Goal: Task Accomplishment & Management: Complete application form

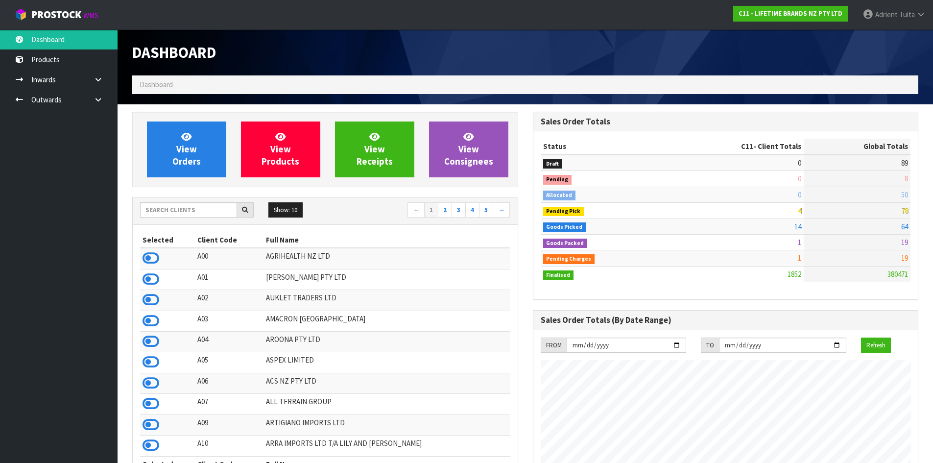
scroll to position [742, 400]
click at [206, 218] on div "Show: 10 5 10 25 50 ← 1 2 3 4 5 →" at bounding box center [325, 210] width 385 height 17
click at [207, 212] on input "text" at bounding box center [188, 209] width 97 height 15
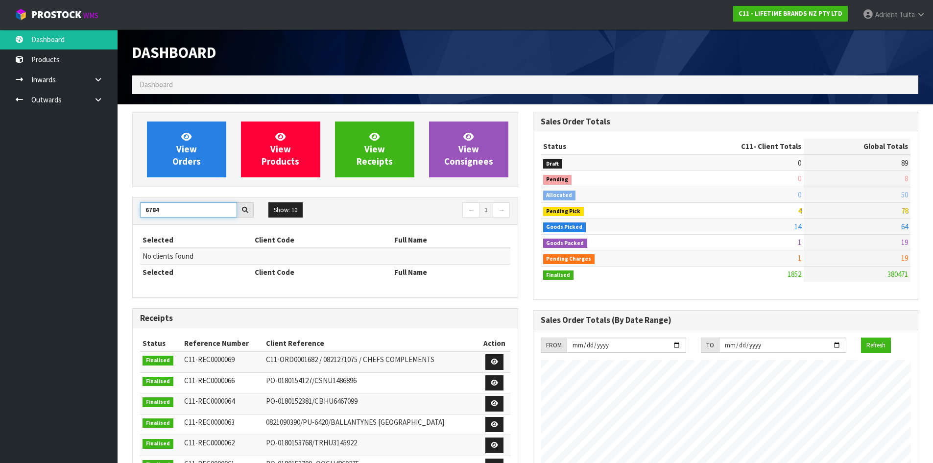
click at [145, 211] on input "6784" at bounding box center [188, 209] width 97 height 15
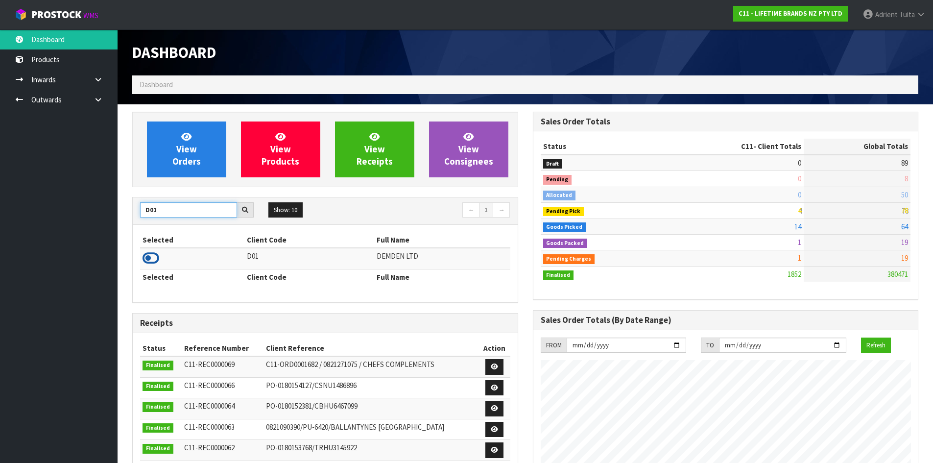
type input "D01"
click at [156, 255] on icon at bounding box center [151, 258] width 17 height 15
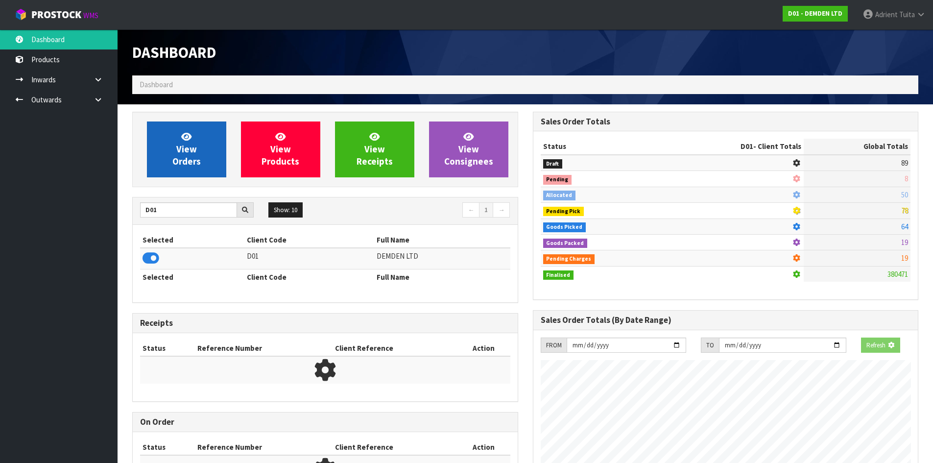
scroll to position [611, 400]
click at [174, 164] on span "View Orders" at bounding box center [186, 149] width 28 height 37
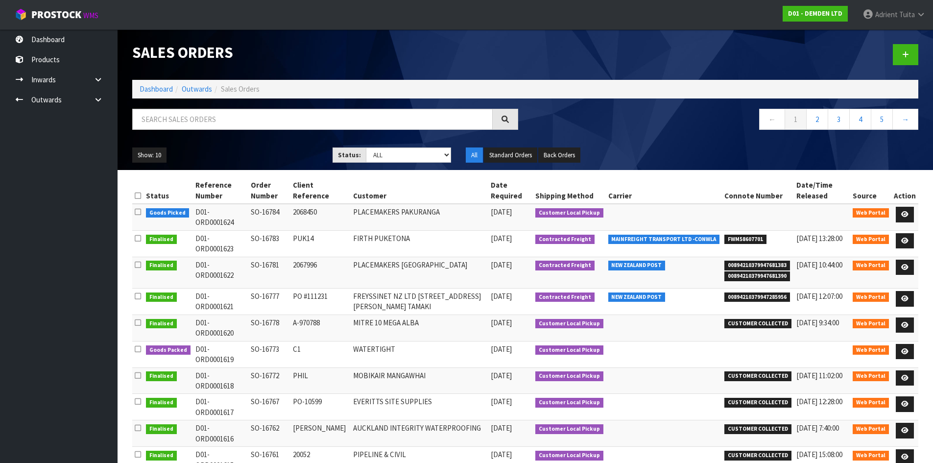
click at [896, 215] on td at bounding box center [905, 217] width 27 height 26
click at [906, 211] on link at bounding box center [905, 215] width 18 height 16
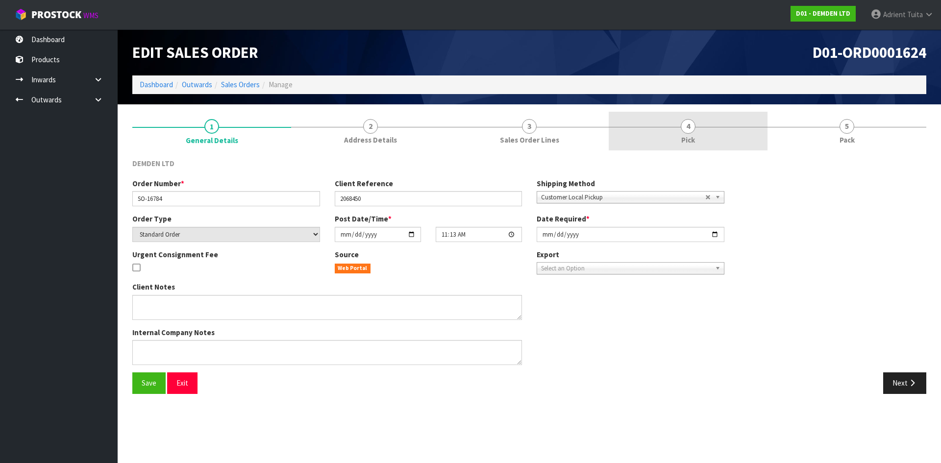
click at [748, 143] on link "4 Pick" at bounding box center [688, 131] width 159 height 39
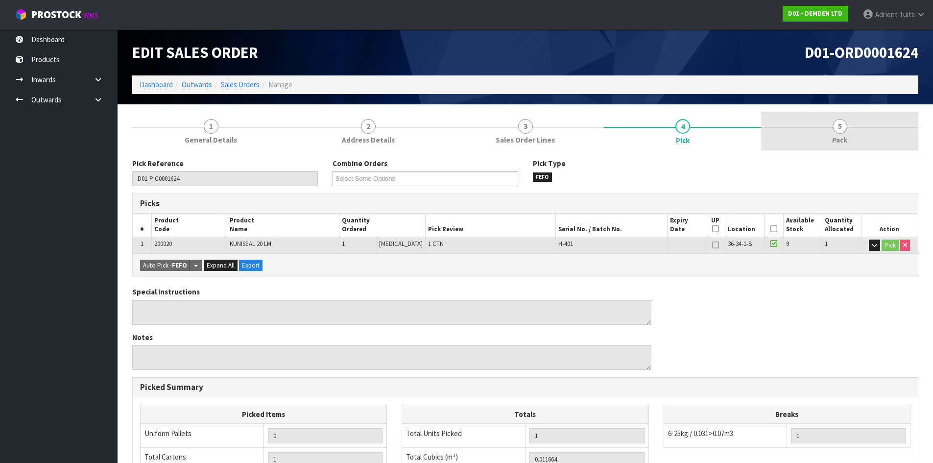
drag, startPoint x: 873, startPoint y: 130, endPoint x: 841, endPoint y: 146, distance: 36.2
click at [872, 133] on link "5 Pack" at bounding box center [839, 131] width 157 height 39
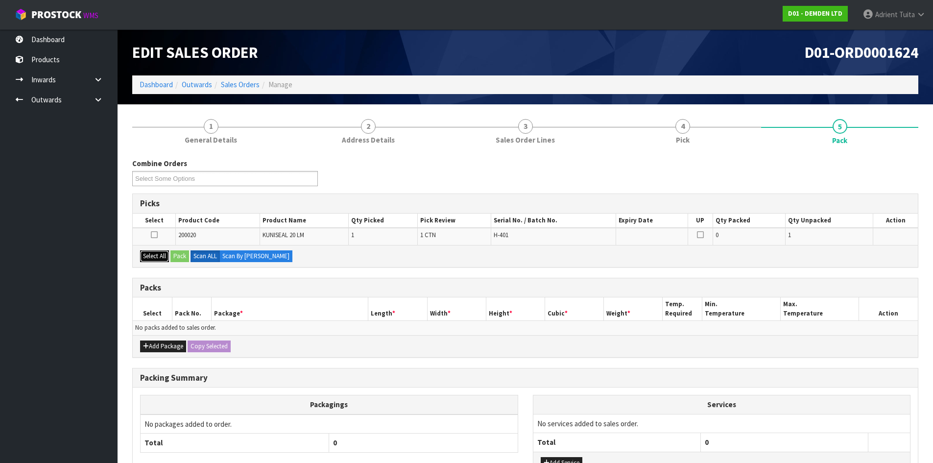
click at [166, 258] on button "Select All" at bounding box center [154, 256] width 29 height 12
click at [183, 257] on button "Pack" at bounding box center [180, 256] width 19 height 12
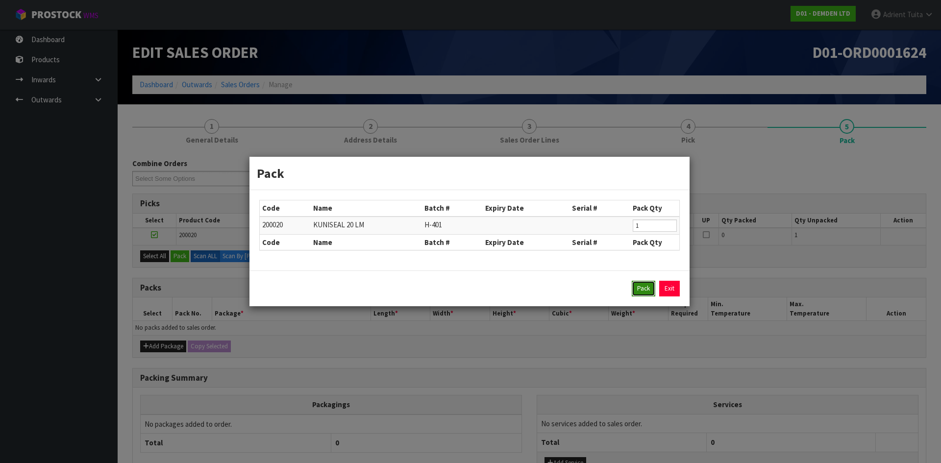
click at [650, 295] on button "Pack" at bounding box center [644, 289] width 24 height 16
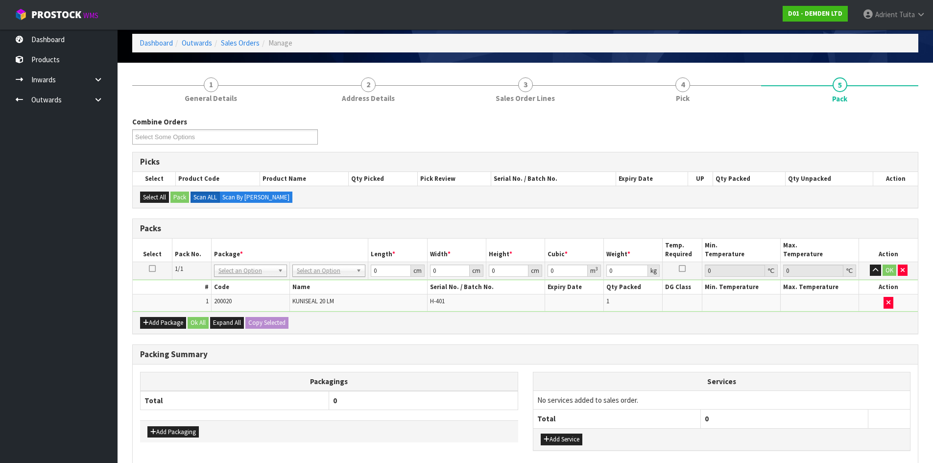
scroll to position [94, 0]
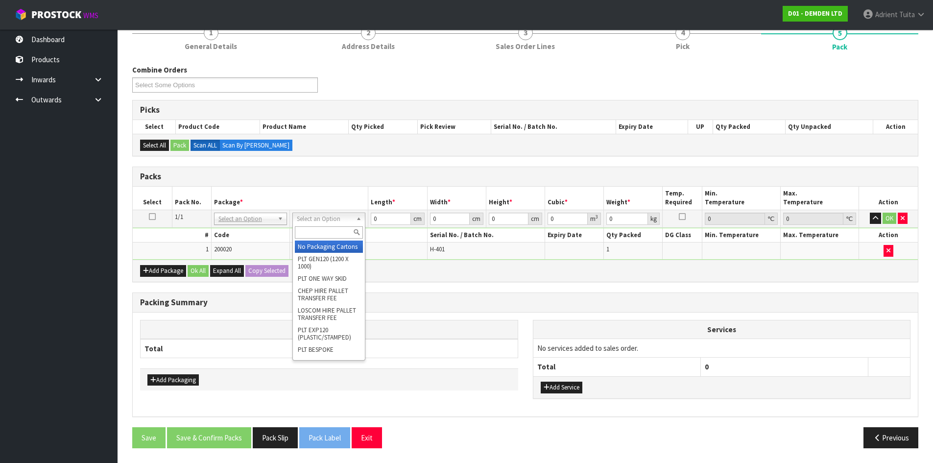
drag, startPoint x: 301, startPoint y: 249, endPoint x: 321, endPoint y: 247, distance: 20.2
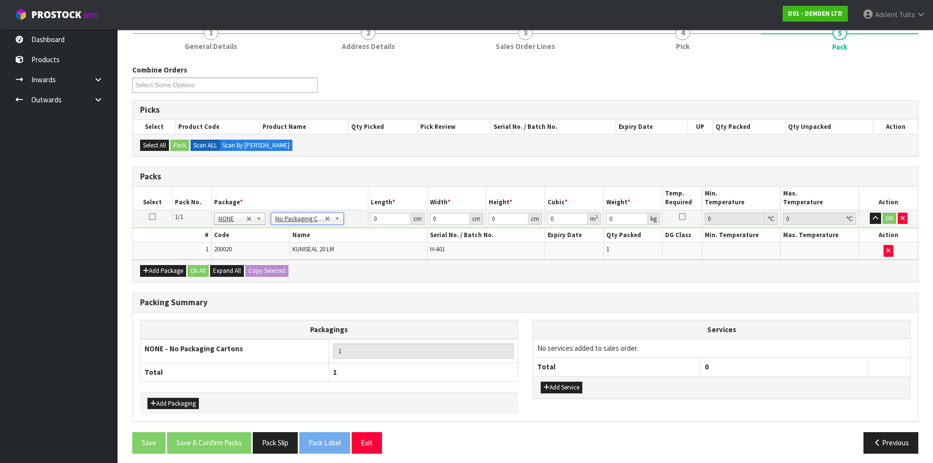
drag, startPoint x: 353, startPoint y: 209, endPoint x: 364, endPoint y: 216, distance: 12.5
click at [354, 211] on table "Select Pack No. Package * Length * Width * Height * Cubic * Weight * Temp. Requ…" at bounding box center [525, 223] width 785 height 73
click at [381, 219] on input "0" at bounding box center [391, 219] width 40 height 12
type input "27"
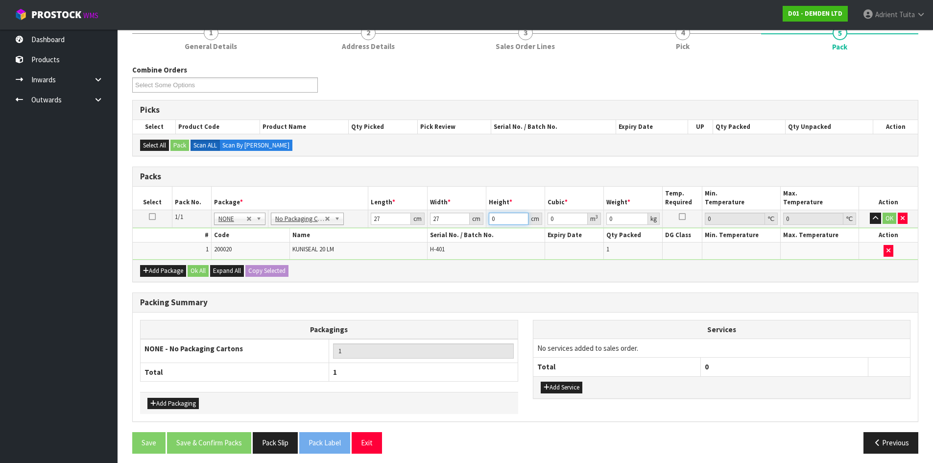
type input "1"
type input "0.000729"
type input "16"
type input "0.011664"
type input "16"
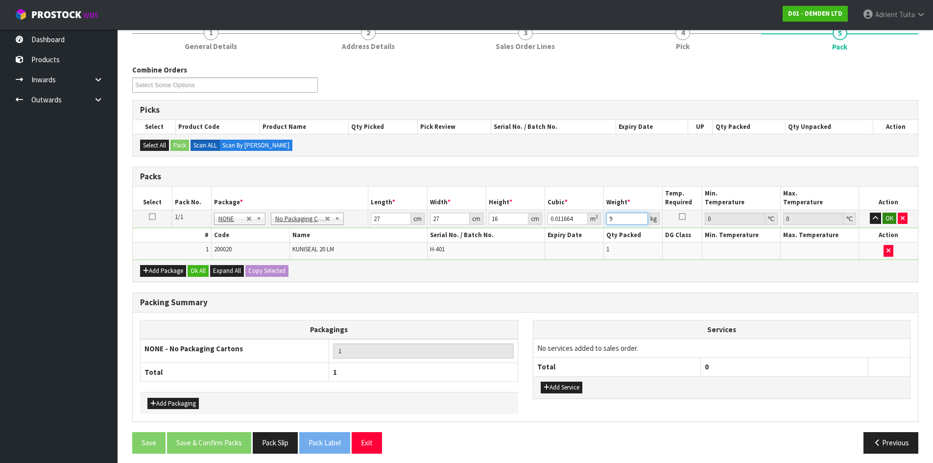
type input "9"
click at [885, 224] on button "OK" at bounding box center [890, 219] width 14 height 12
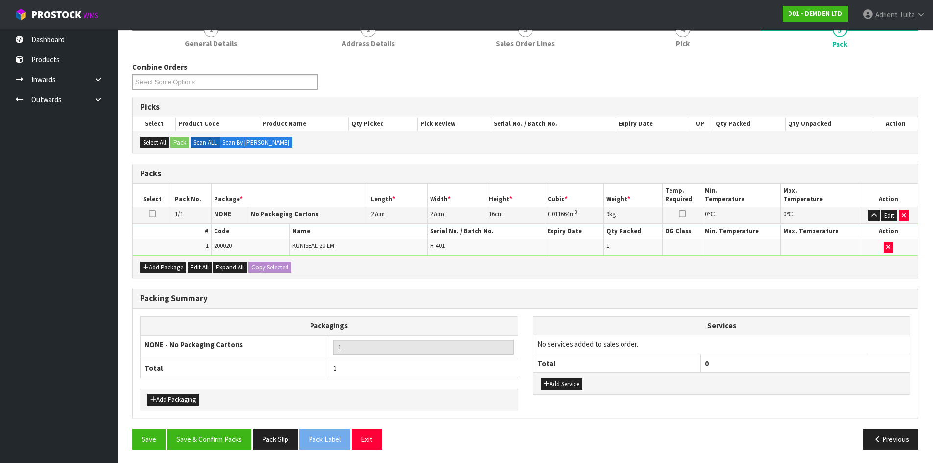
scroll to position [98, 0]
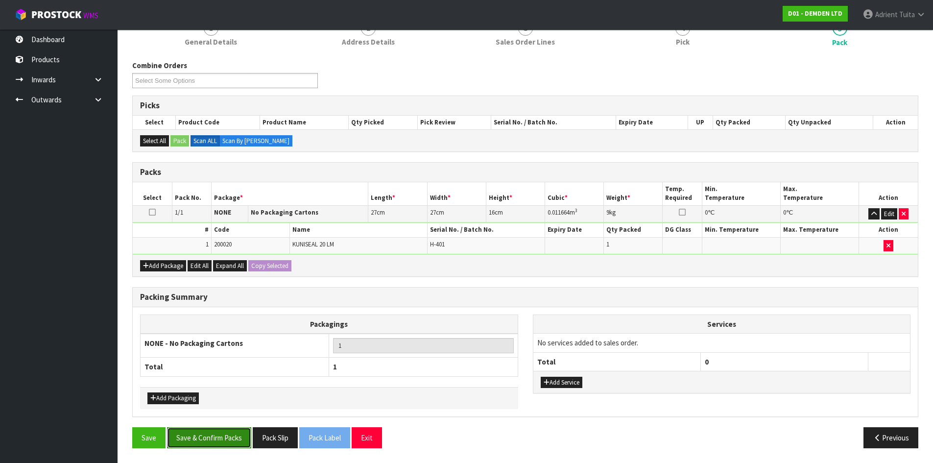
click at [229, 431] on button "Save & Confirm Packs" at bounding box center [209, 437] width 84 height 21
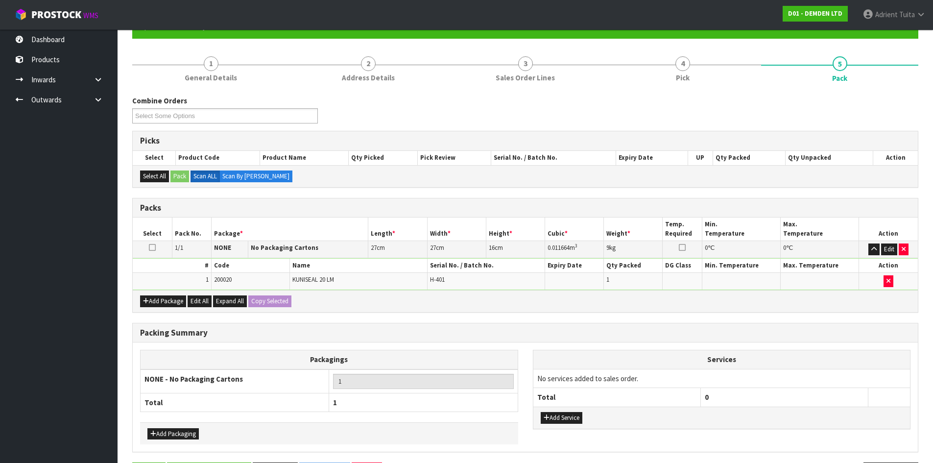
scroll to position [0, 0]
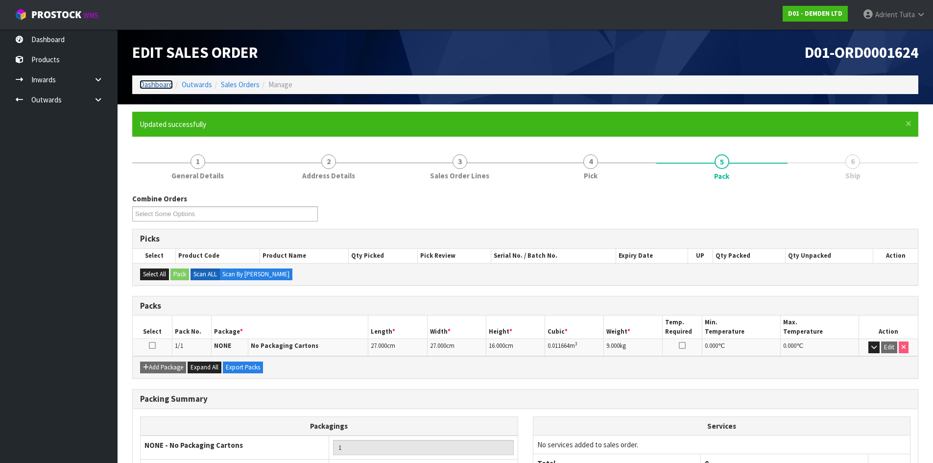
click at [144, 84] on link "Dashboard" at bounding box center [156, 84] width 33 height 9
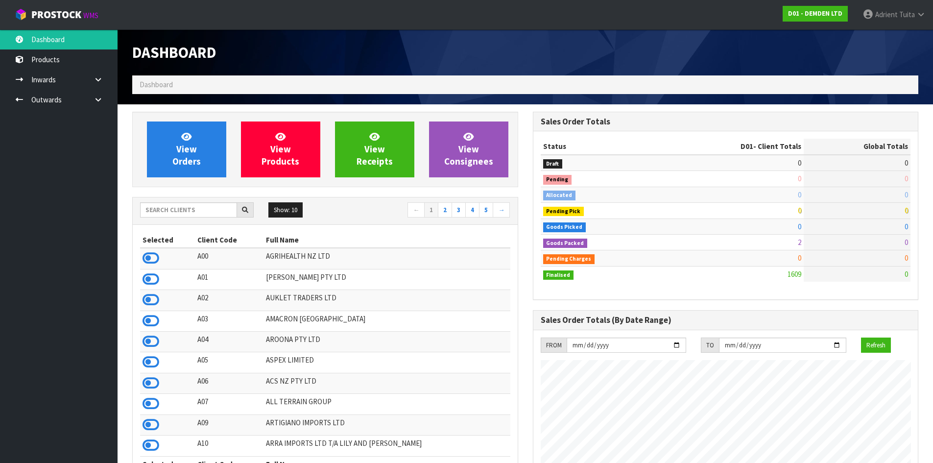
scroll to position [663, 400]
click at [172, 214] on input "text" at bounding box center [188, 209] width 97 height 15
type input "C11"
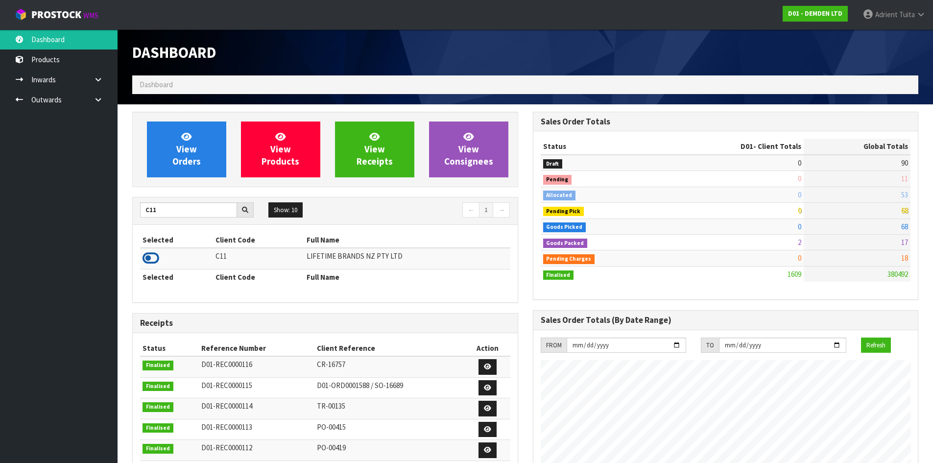
click at [146, 256] on icon at bounding box center [151, 258] width 17 height 15
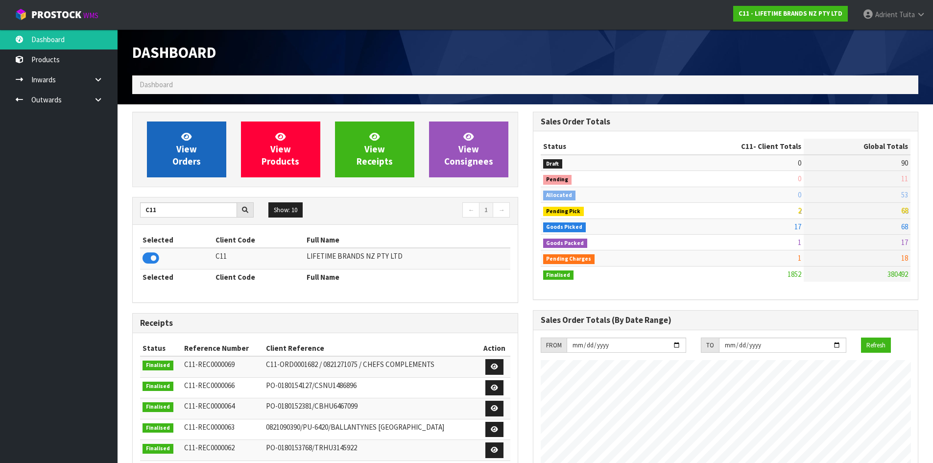
scroll to position [742, 400]
click at [174, 166] on span "View Orders" at bounding box center [186, 149] width 28 height 37
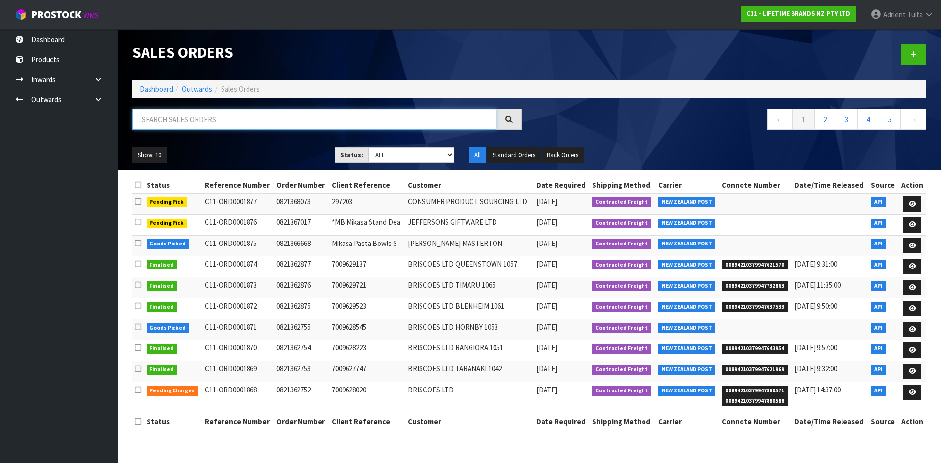
click at [202, 126] on input "text" at bounding box center [314, 119] width 364 height 21
type input "6668"
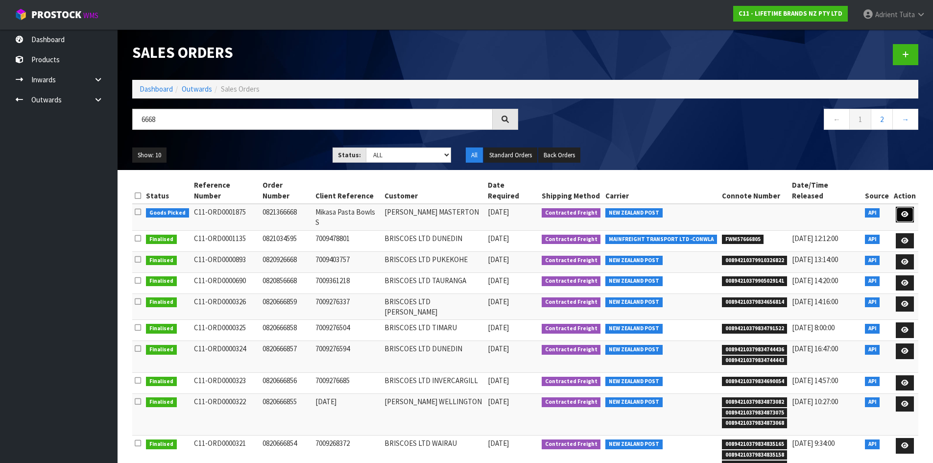
click at [900, 207] on link at bounding box center [905, 215] width 18 height 16
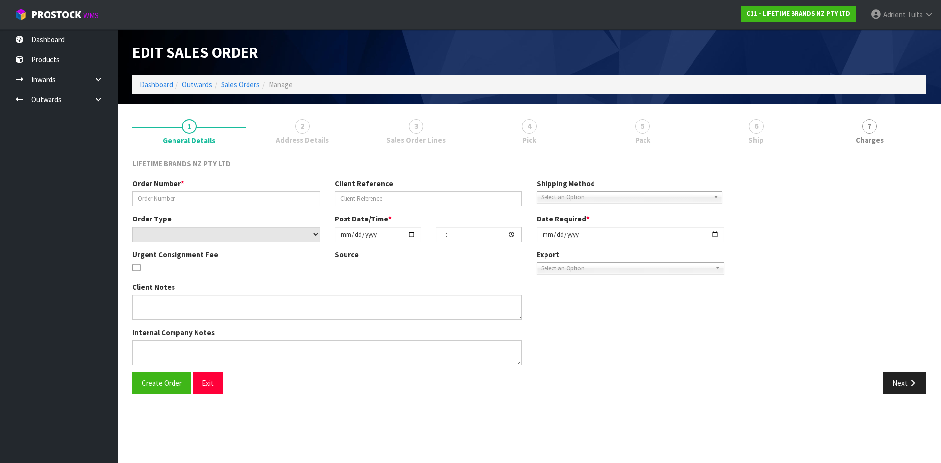
type input "0821366668"
type input "Mikasa Pasta Bowls S"
select select "number:0"
type input "2025-09-09"
type input "07:19:03.000"
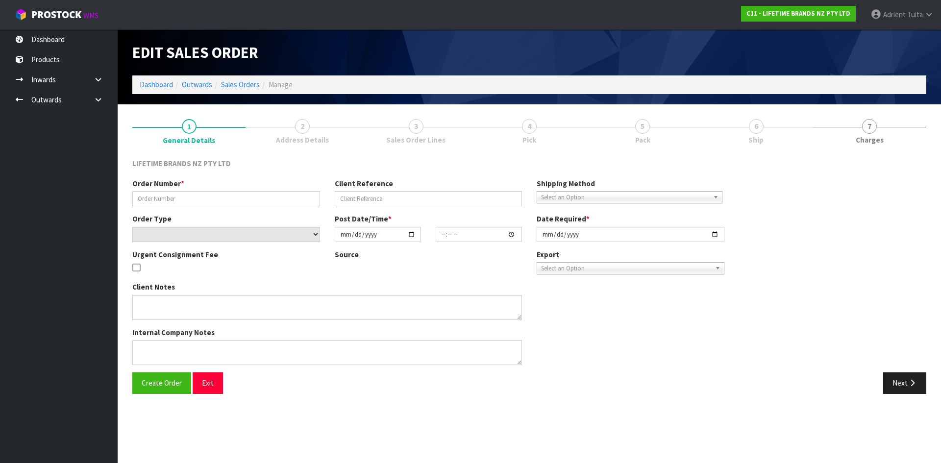
type input "2025-09-09"
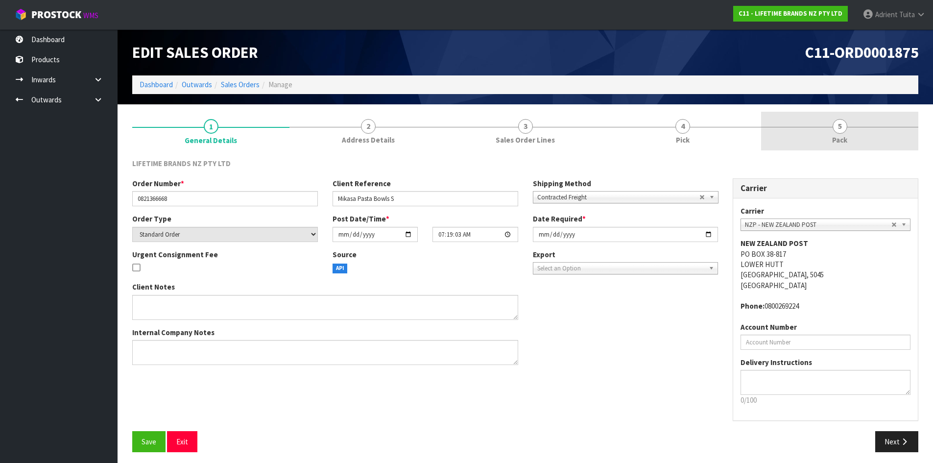
click at [829, 139] on link "5 Pack" at bounding box center [839, 131] width 157 height 39
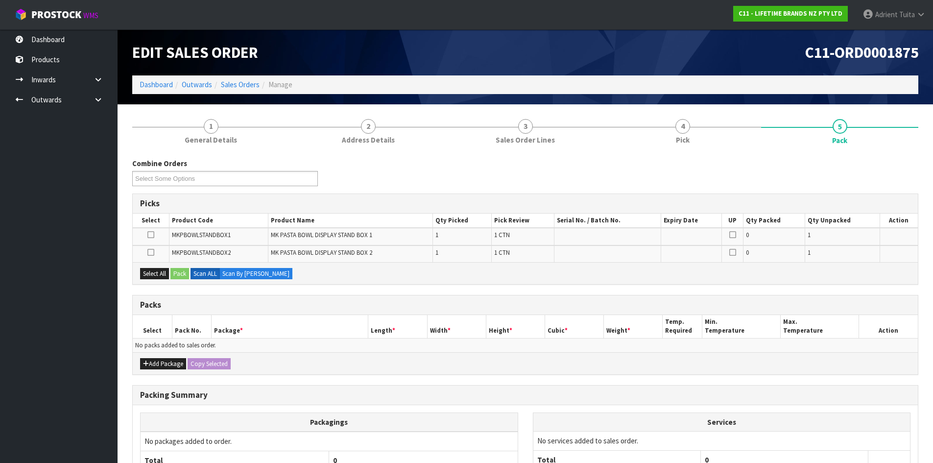
click at [195, 236] on span "MKPBOWLSTANDBOX1" at bounding box center [201, 235] width 59 height 8
click at [219, 251] on span "MKPBOWLSTANDBOX2" at bounding box center [201, 252] width 59 height 8
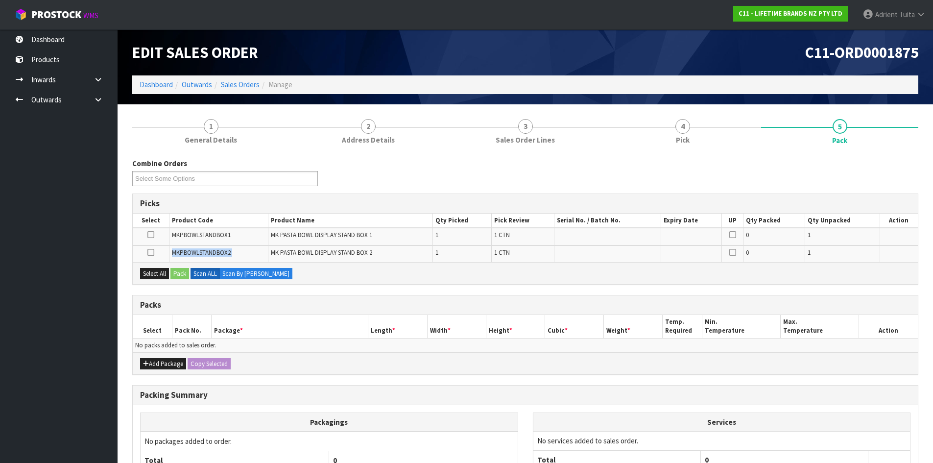
click at [219, 251] on span "MKPBOWLSTANDBOX2" at bounding box center [201, 252] width 59 height 8
copy tr "MKPBOWLSTANDBOX2"
click at [277, 318] on th "Package *" at bounding box center [289, 326] width 157 height 23
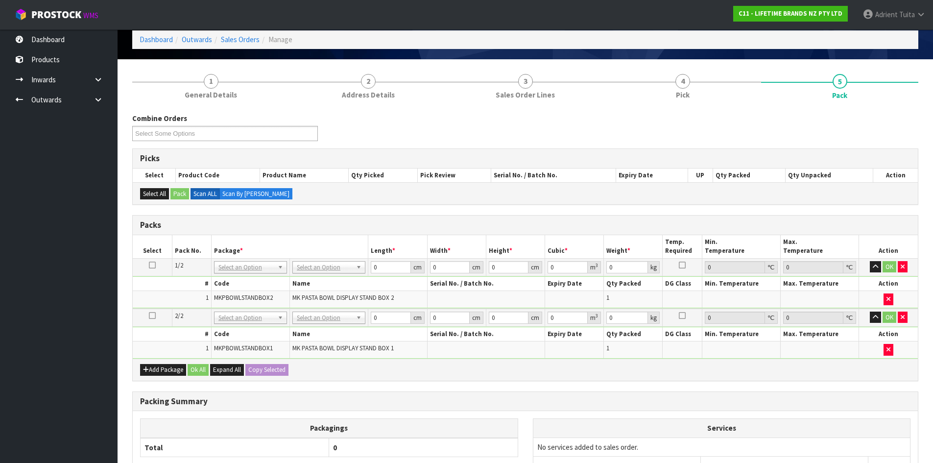
scroll to position [144, 0]
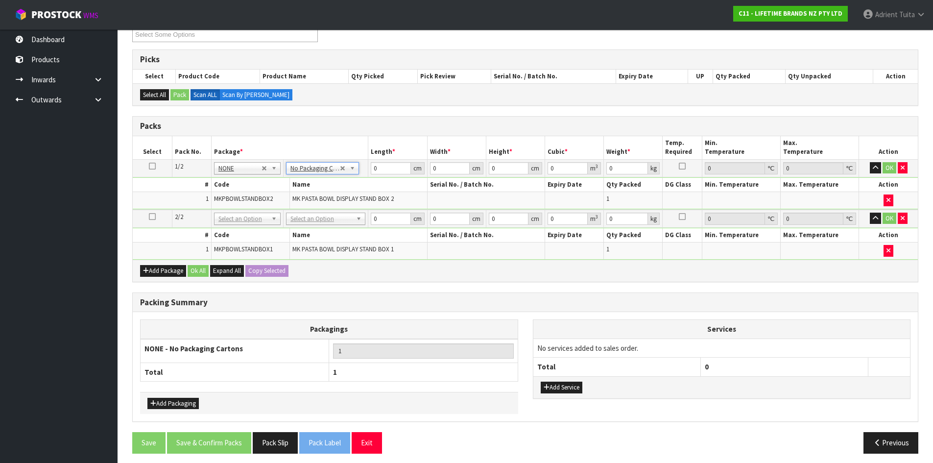
drag, startPoint x: 326, startPoint y: 212, endPoint x: 325, endPoint y: 221, distance: 9.9
click at [325, 217] on td "No Packaging Cartons PLT GEN120 (1200 X 1000) PLT ONE WAY SKID CHEP HIRE PALLET…" at bounding box center [325, 219] width 85 height 18
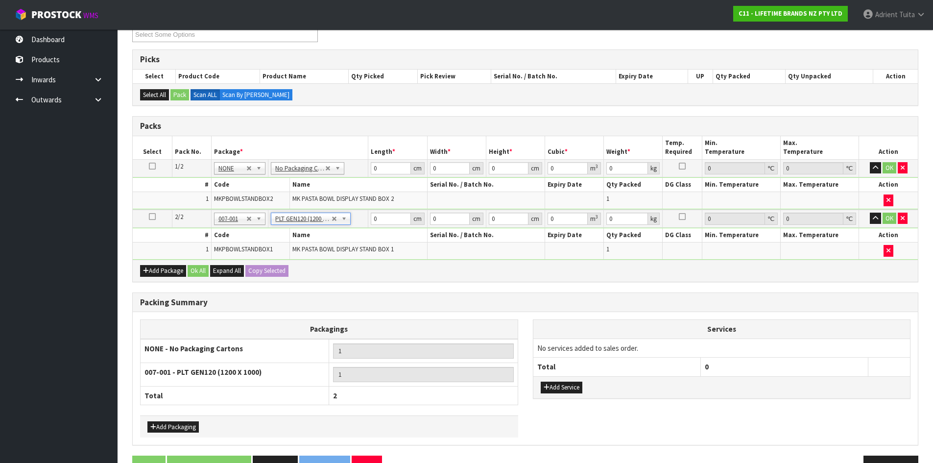
type input "120"
type input "100"
type input "14.7"
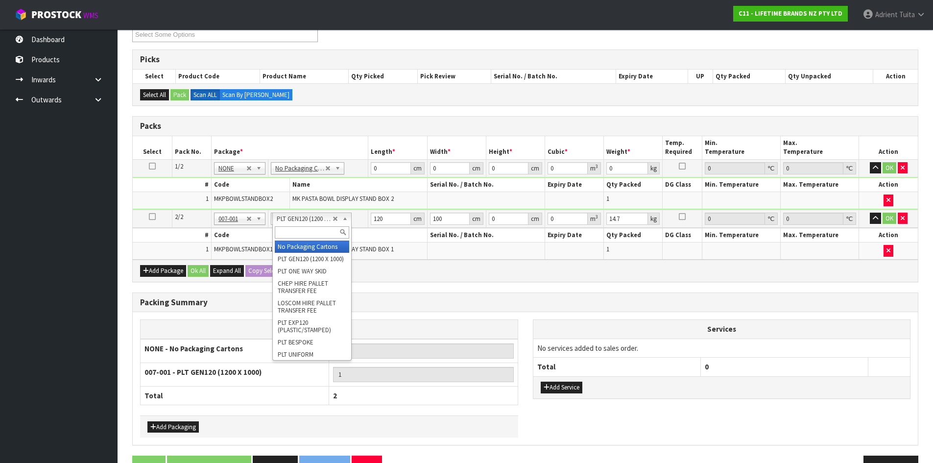
drag, startPoint x: 301, startPoint y: 242, endPoint x: 316, endPoint y: 232, distance: 17.7
type input "2"
type input "0"
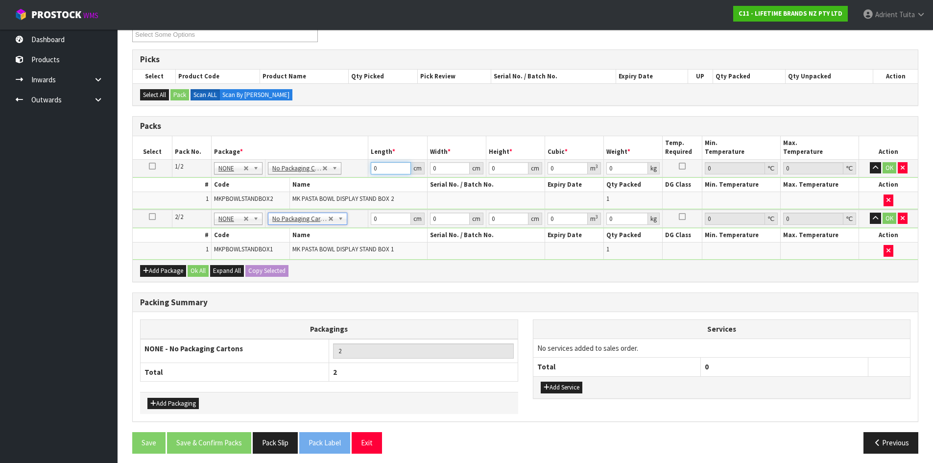
click at [382, 170] on input "0" at bounding box center [391, 168] width 40 height 12
type input "132"
type input "47"
type input "4"
type input "0.024816"
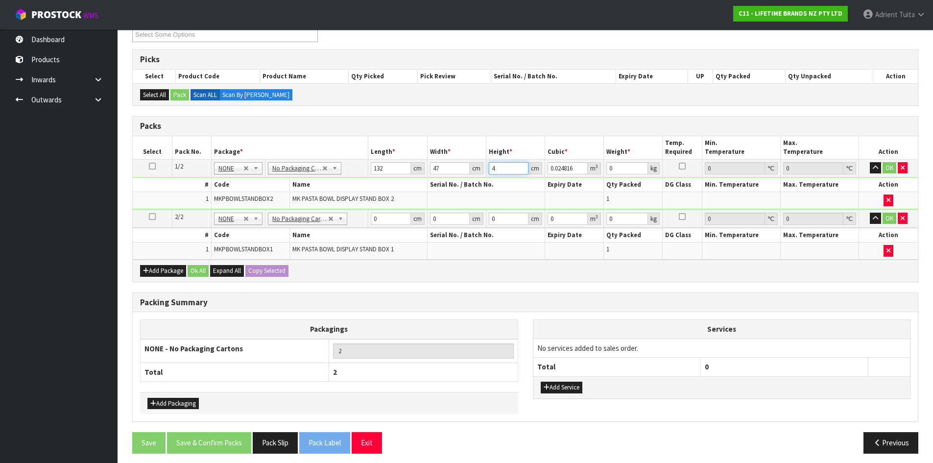
type input "47"
type input "0.291588"
type input "47"
type input "25"
click at [383, 221] on input "0" at bounding box center [391, 219] width 40 height 12
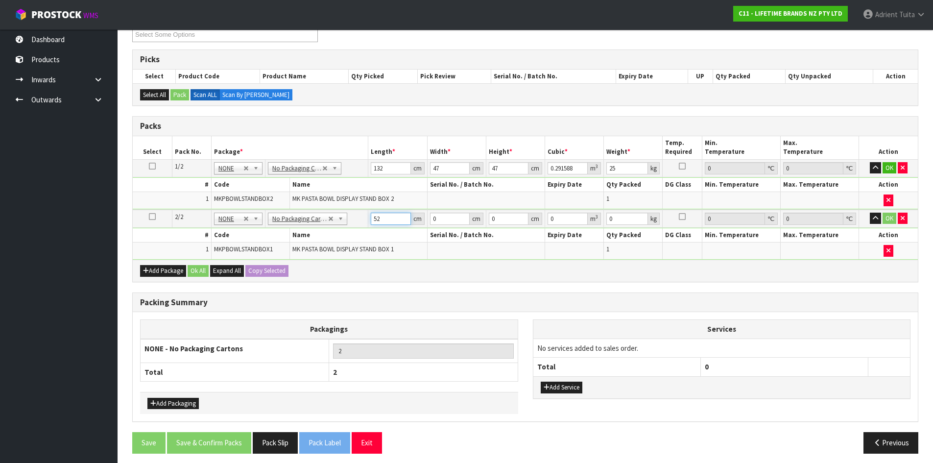
type input "52"
type input "4"
type input "0.010816"
type input "40"
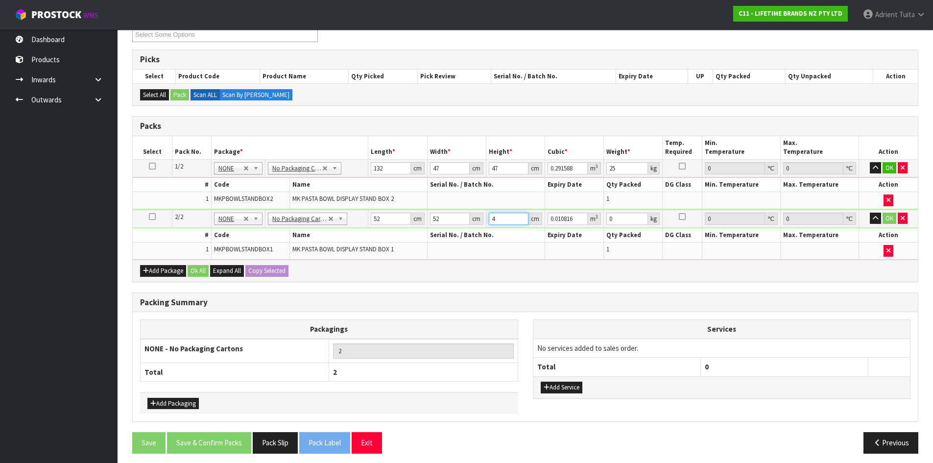
type input "0.10816"
type input "40"
type input "15"
click at [888, 171] on button "OK" at bounding box center [890, 168] width 14 height 12
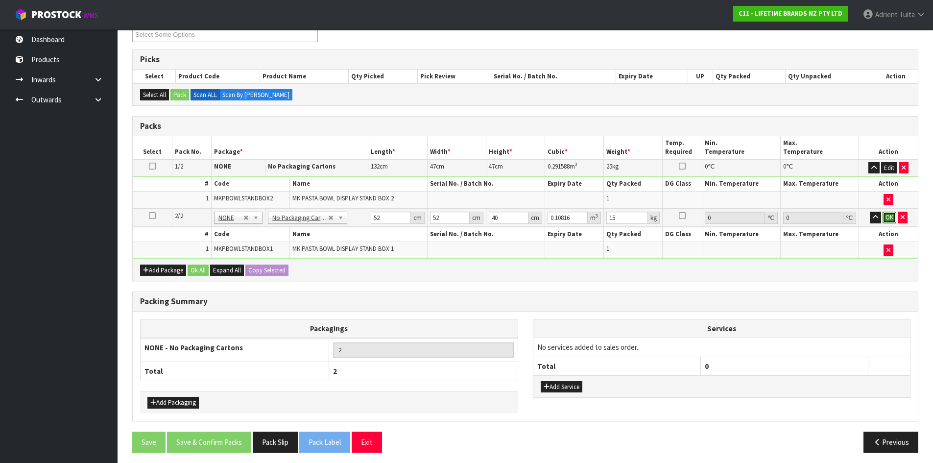
click at [885, 214] on button "OK" at bounding box center [890, 218] width 14 height 12
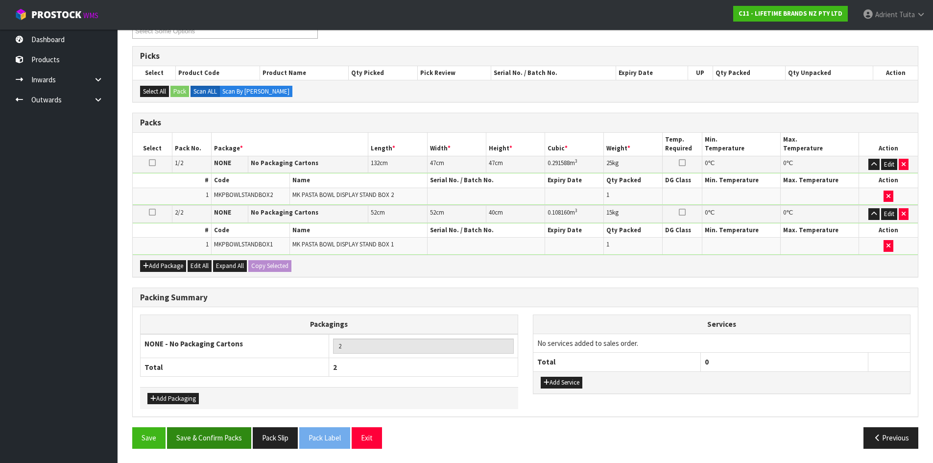
scroll to position [148, 0]
click at [209, 436] on button "Save & Confirm Packs" at bounding box center [209, 437] width 84 height 21
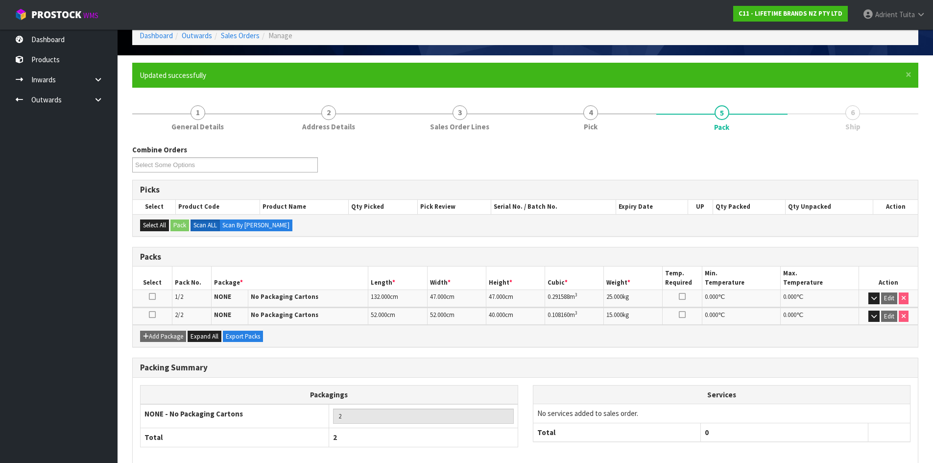
scroll to position [0, 0]
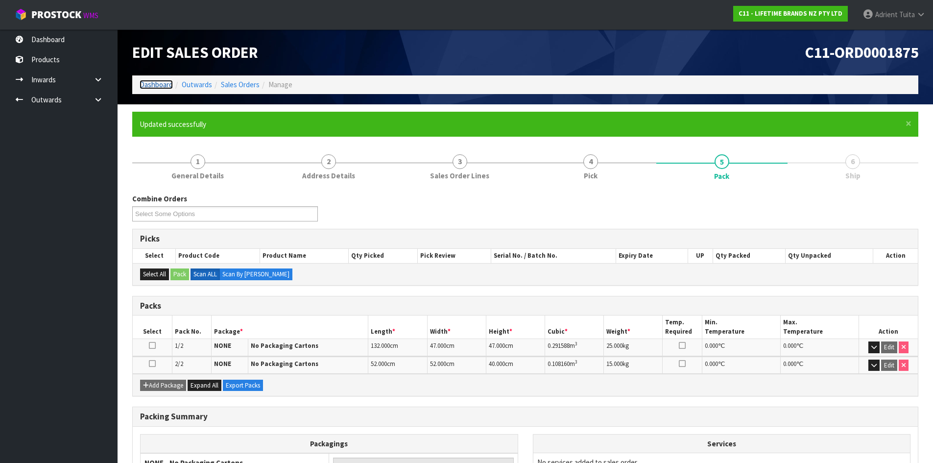
click at [157, 85] on link "Dashboard" at bounding box center [156, 84] width 33 height 9
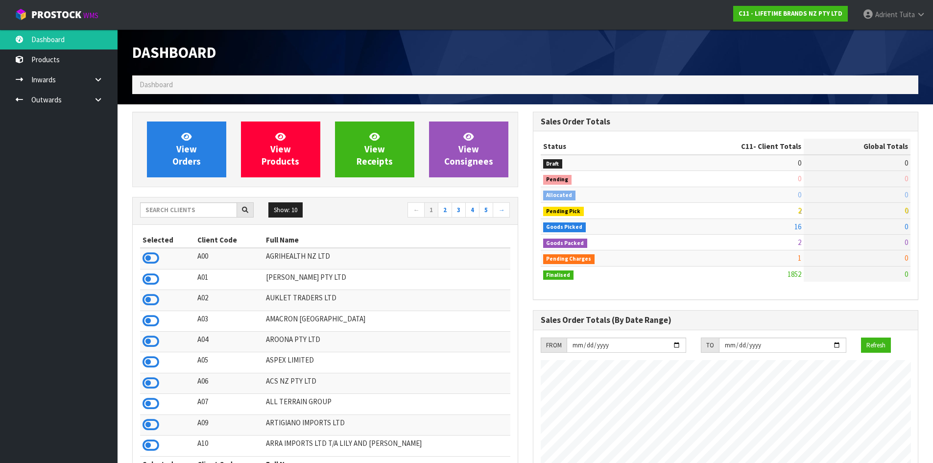
scroll to position [742, 400]
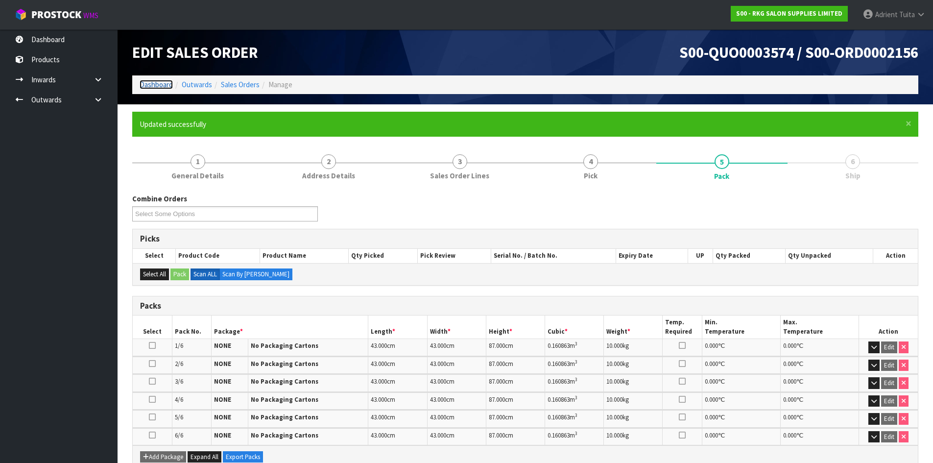
click at [157, 80] on link "Dashboard" at bounding box center [156, 84] width 33 height 9
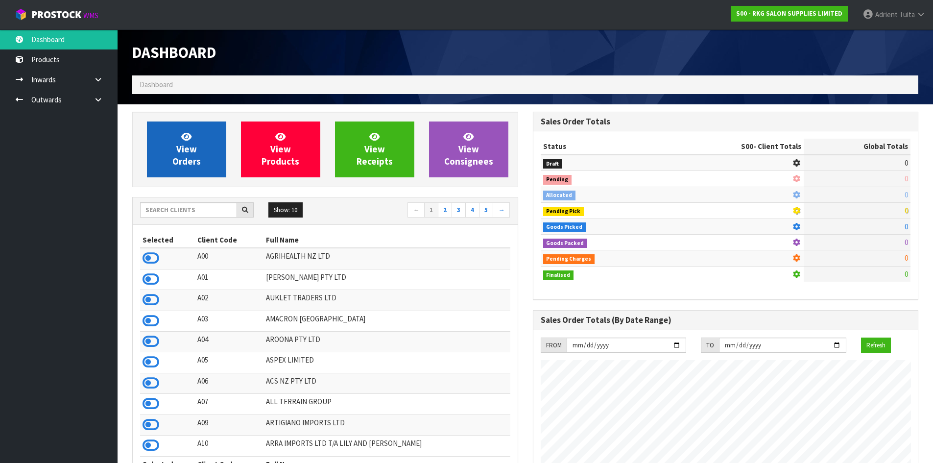
scroll to position [742, 400]
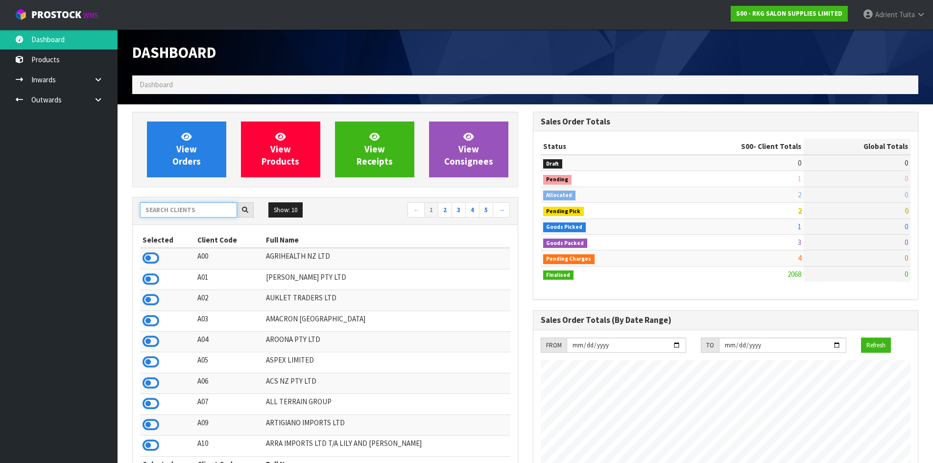
click at [163, 203] on input "text" at bounding box center [188, 209] width 97 height 15
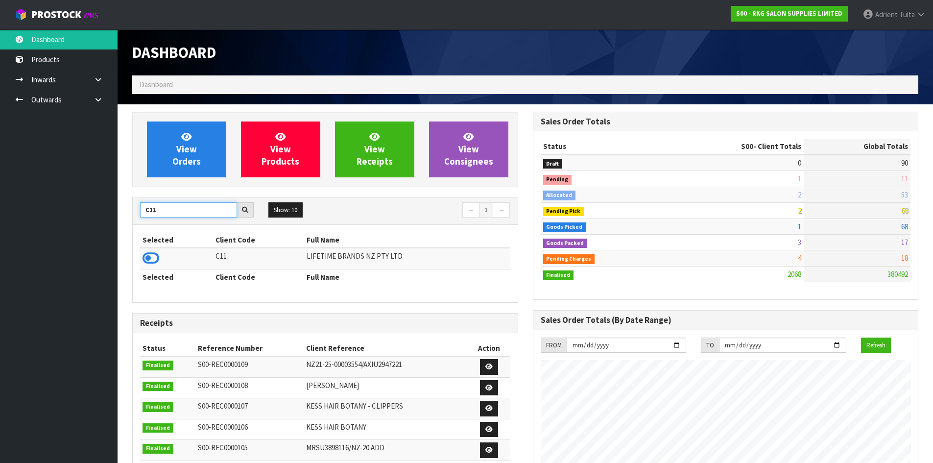
type input "C11"
click at [161, 255] on td at bounding box center [176, 258] width 73 height 21
click at [153, 250] on td at bounding box center [176, 258] width 73 height 21
click at [153, 252] on icon at bounding box center [151, 258] width 17 height 15
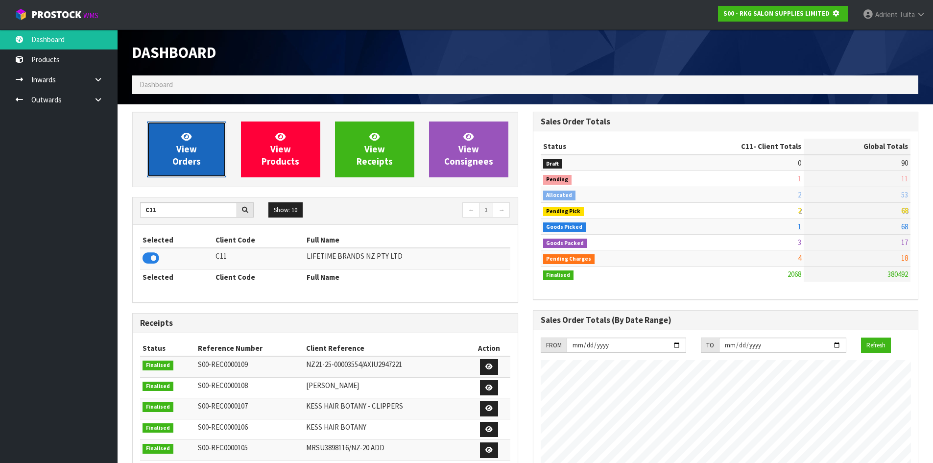
scroll to position [489338, 489548]
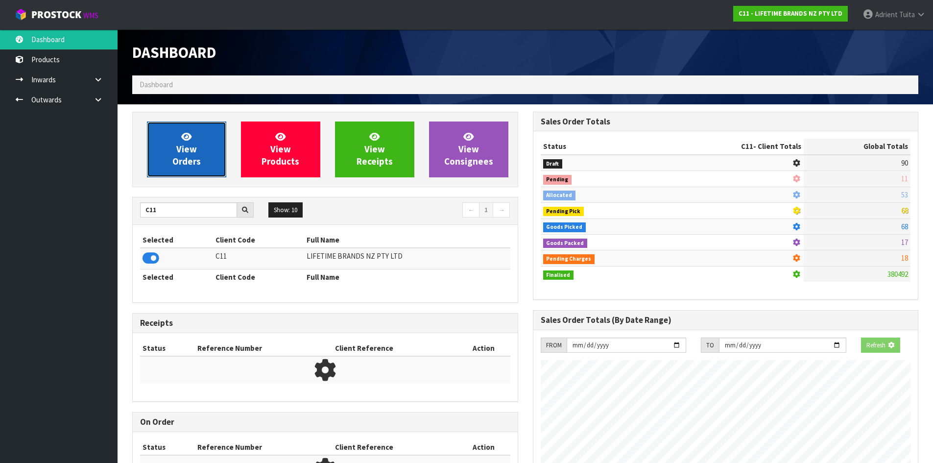
click at [175, 141] on link "View Orders" at bounding box center [186, 150] width 79 height 56
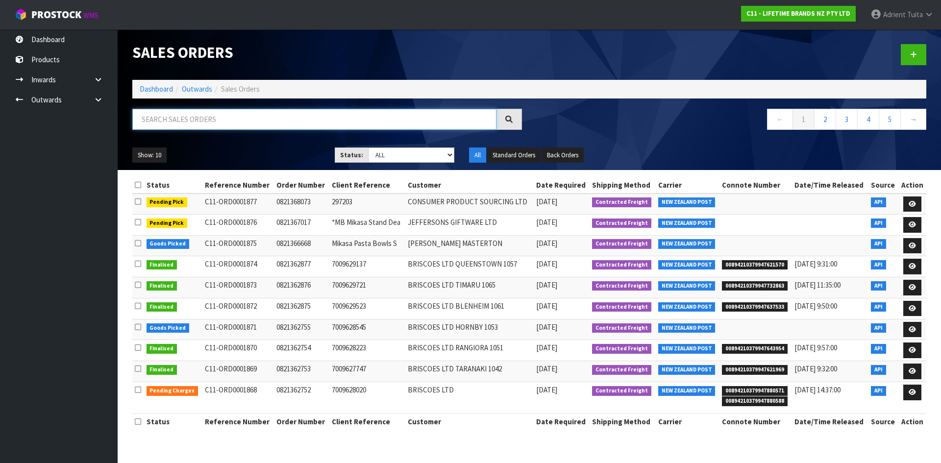
click at [227, 117] on input "text" at bounding box center [314, 119] width 364 height 21
click at [202, 117] on input "text" at bounding box center [314, 119] width 364 height 21
paste input "MKPBOWLSTANDBOX2"
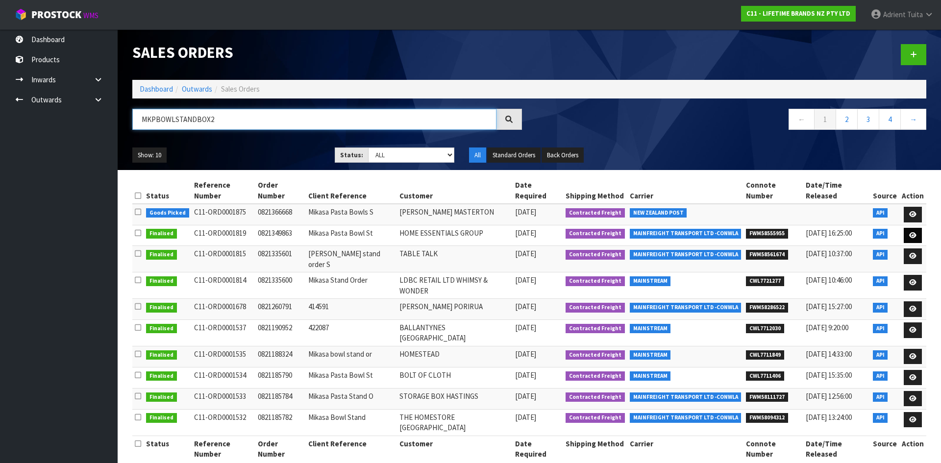
type input "MKPBOWLSTANDBOX2"
click at [913, 232] on icon at bounding box center [912, 235] width 7 height 6
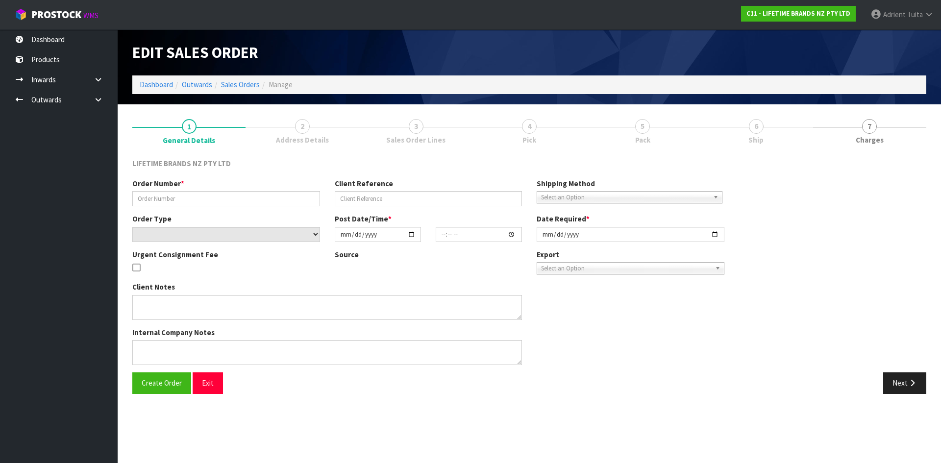
type input "0821349863"
type input "Mikasa Pasta Bowl St"
select select "number:0"
type input "2025-09-04"
type input "11:48:45.000"
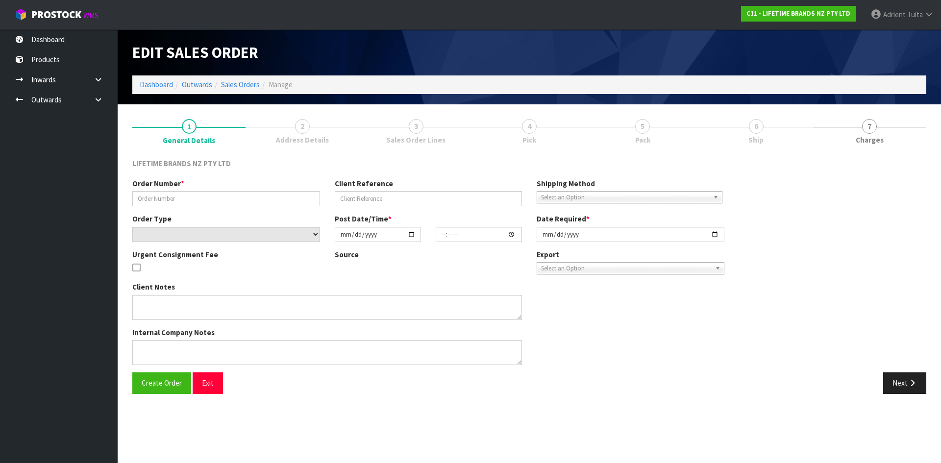
type input "2025-09-04"
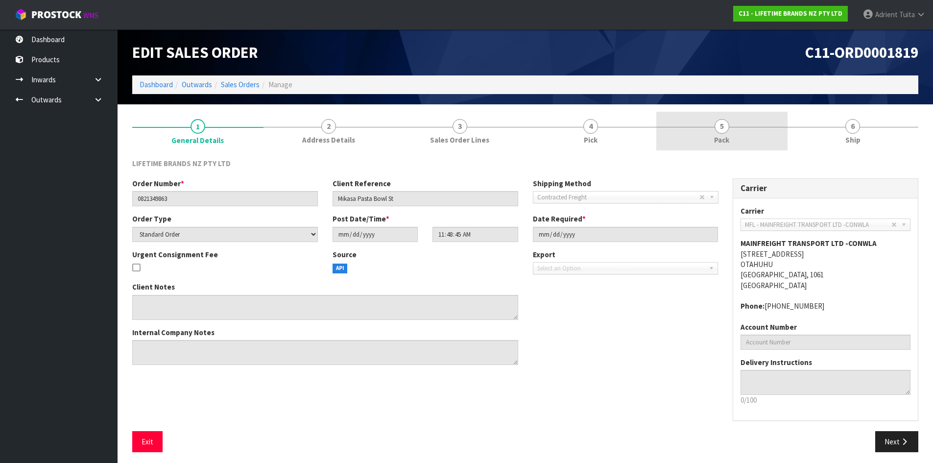
click at [717, 115] on link "5 Pack" at bounding box center [722, 131] width 131 height 39
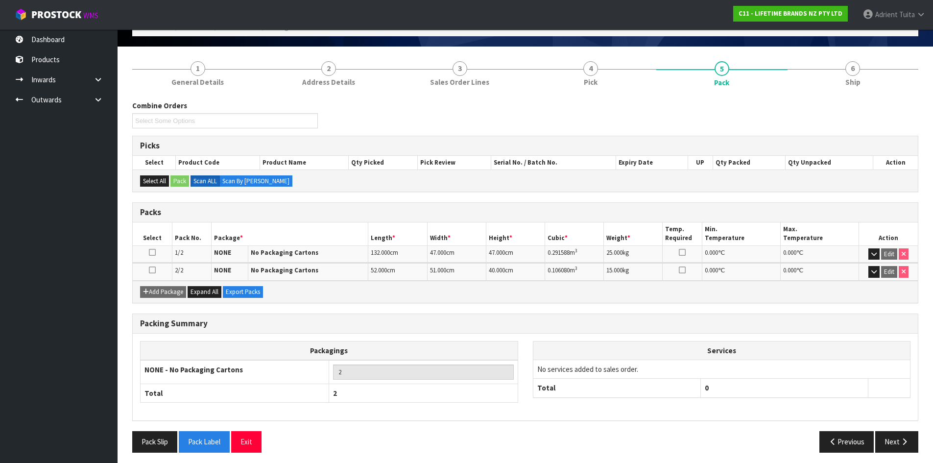
scroll to position [62, 0]
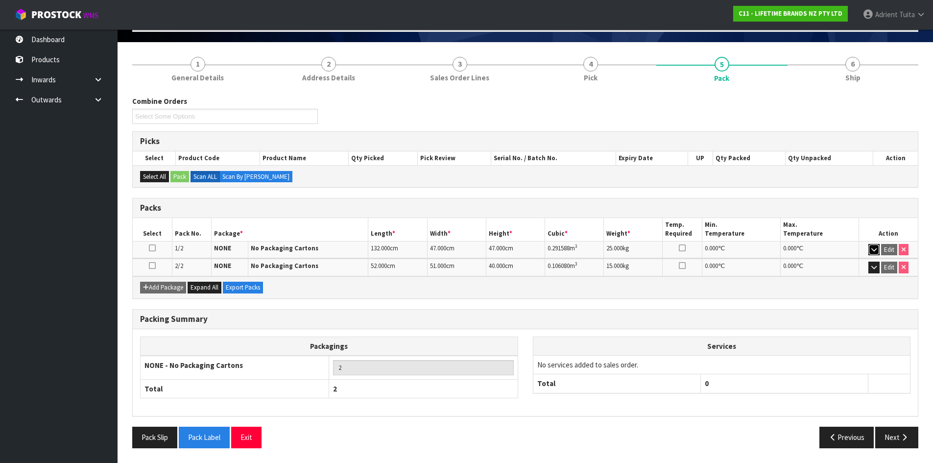
drag, startPoint x: 877, startPoint y: 250, endPoint x: 868, endPoint y: 272, distance: 23.7
click at [877, 250] on button "button" at bounding box center [874, 250] width 11 height 12
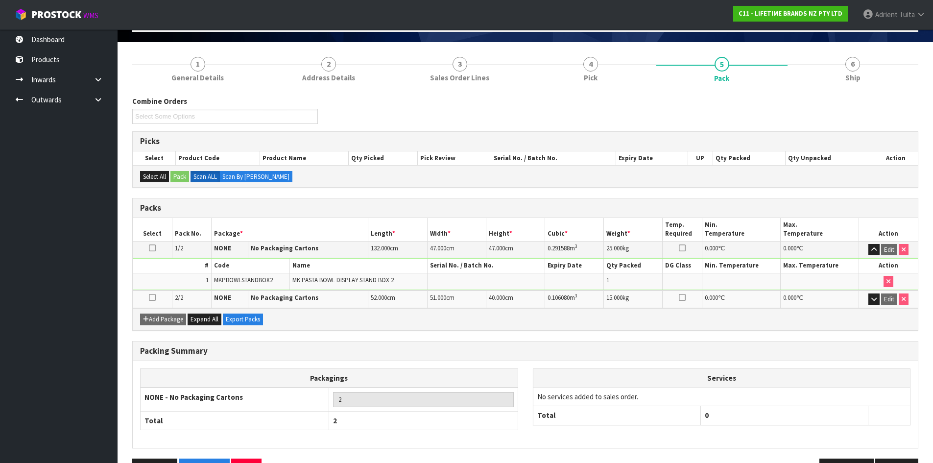
click at [874, 292] on td "Edit" at bounding box center [888, 299] width 59 height 17
click at [874, 296] on icon "button" at bounding box center [874, 299] width 5 height 6
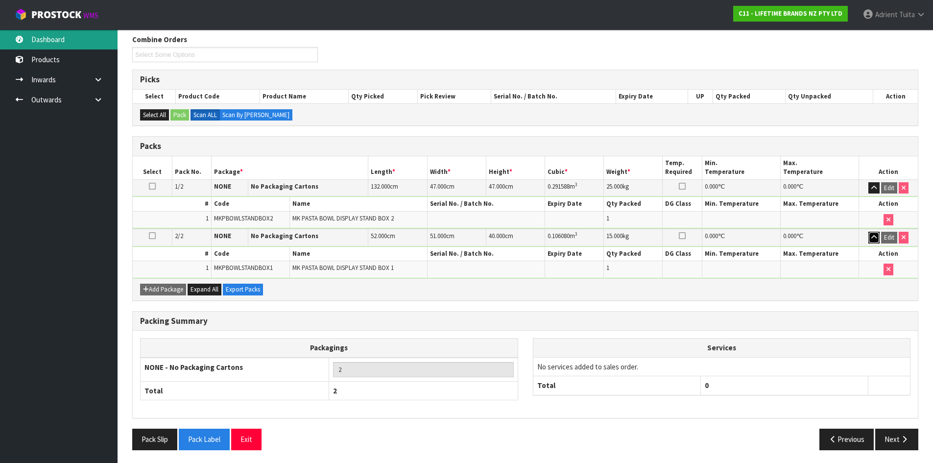
scroll to position [126, 0]
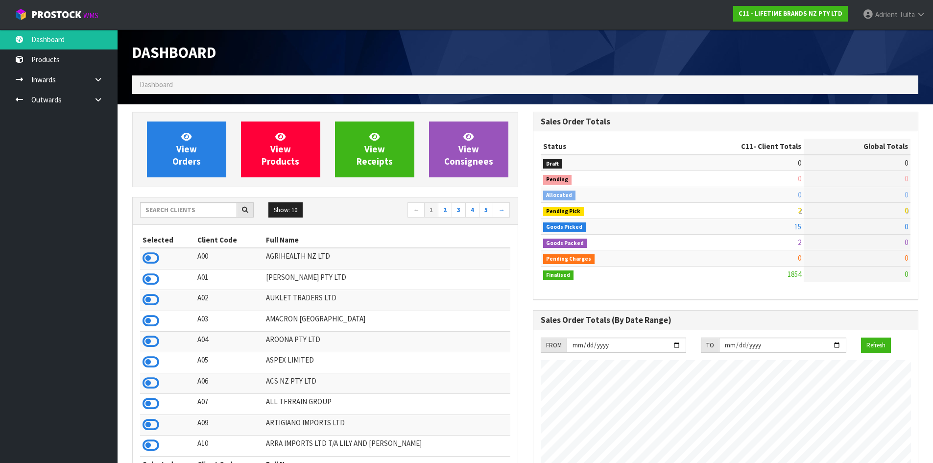
scroll to position [742, 400]
click at [187, 159] on span "View Orders" at bounding box center [186, 149] width 28 height 37
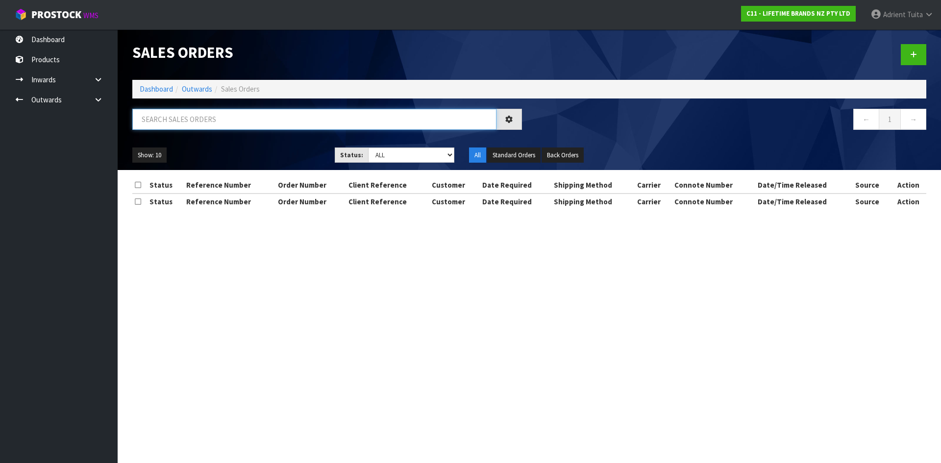
click at [184, 128] on input "text" at bounding box center [314, 119] width 364 height 21
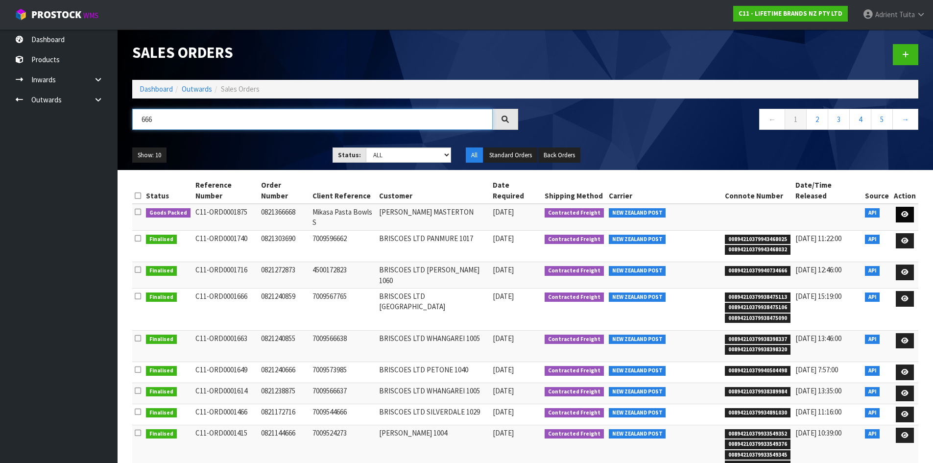
type input "666"
click at [904, 211] on icon at bounding box center [905, 214] width 7 height 6
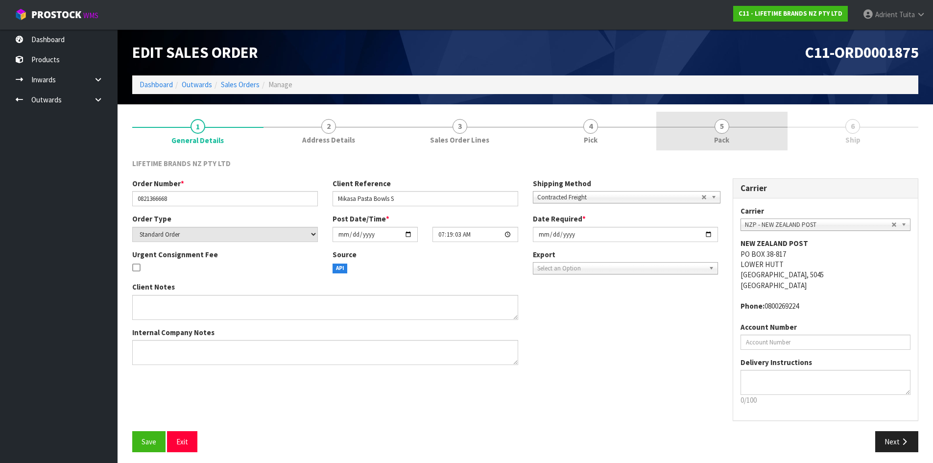
click at [739, 134] on link "5 Pack" at bounding box center [722, 131] width 131 height 39
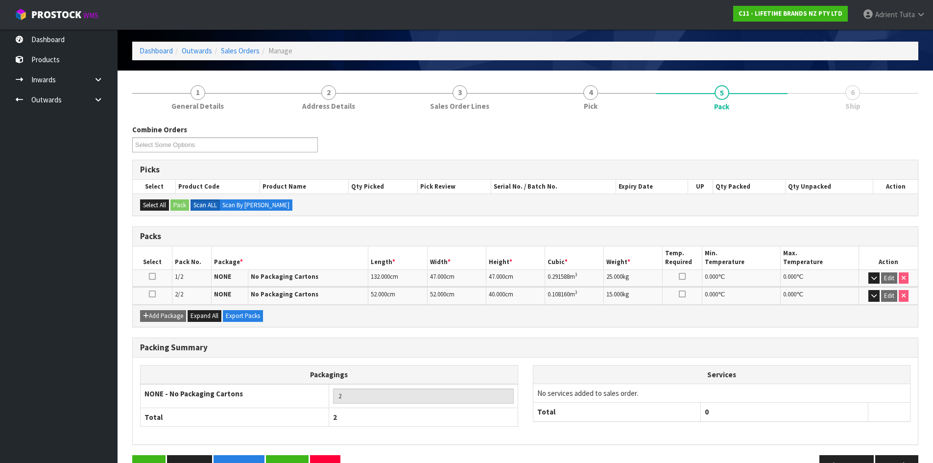
scroll to position [62, 0]
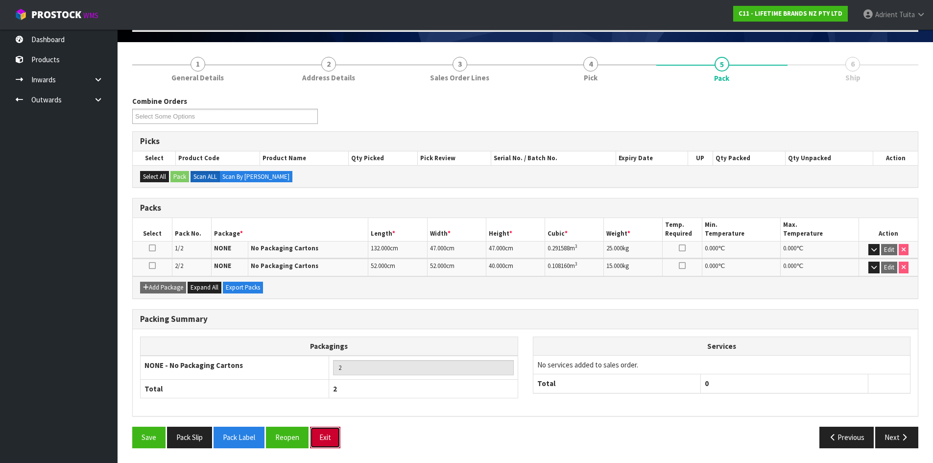
click at [338, 442] on button "Exit" at bounding box center [325, 437] width 30 height 21
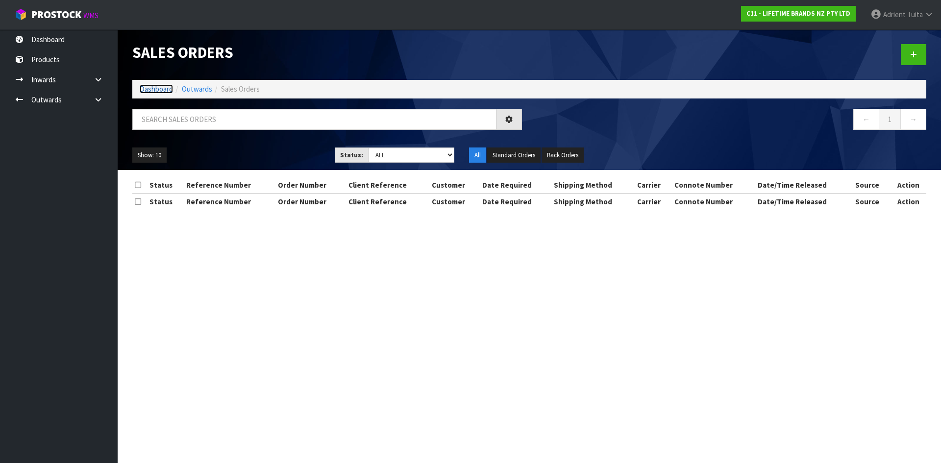
click at [153, 90] on link "Dashboard" at bounding box center [156, 88] width 33 height 9
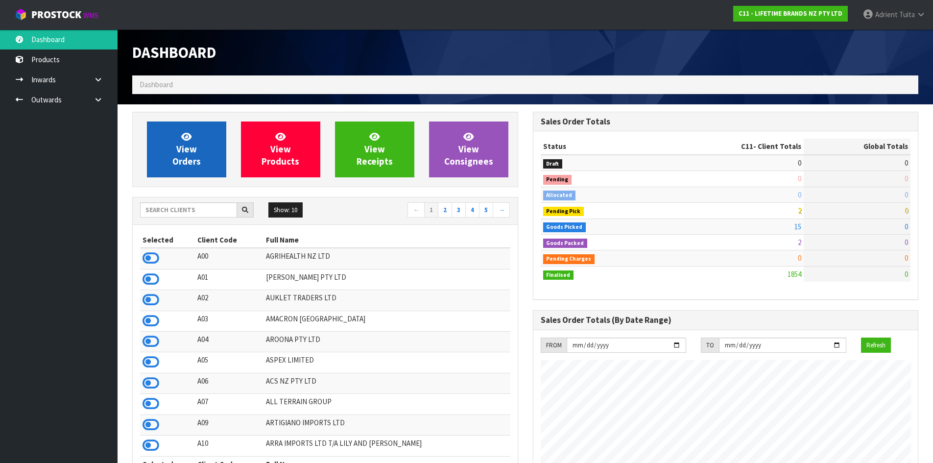
scroll to position [742, 400]
click at [179, 153] on span "View Orders" at bounding box center [186, 149] width 28 height 37
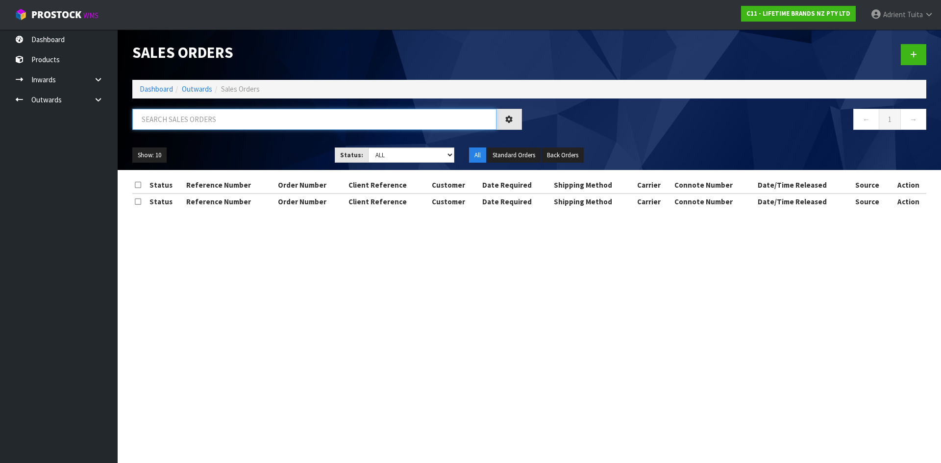
click at [181, 118] on input "text" at bounding box center [314, 119] width 364 height 21
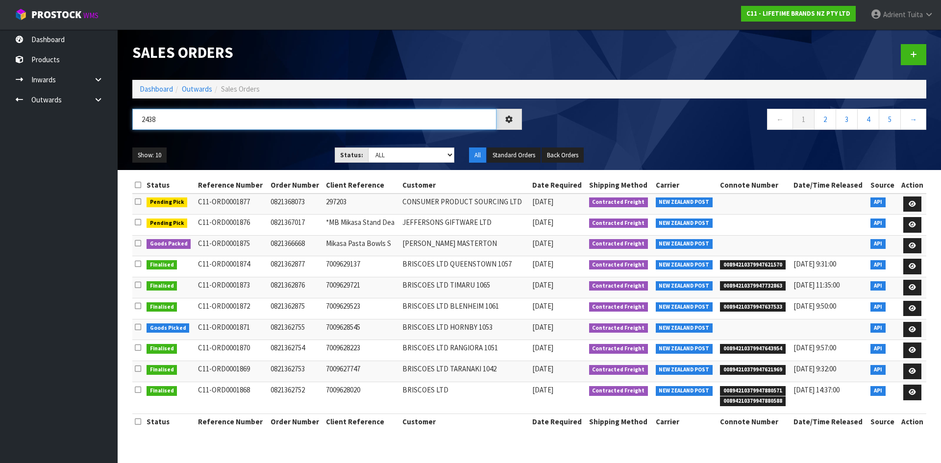
type input "2438"
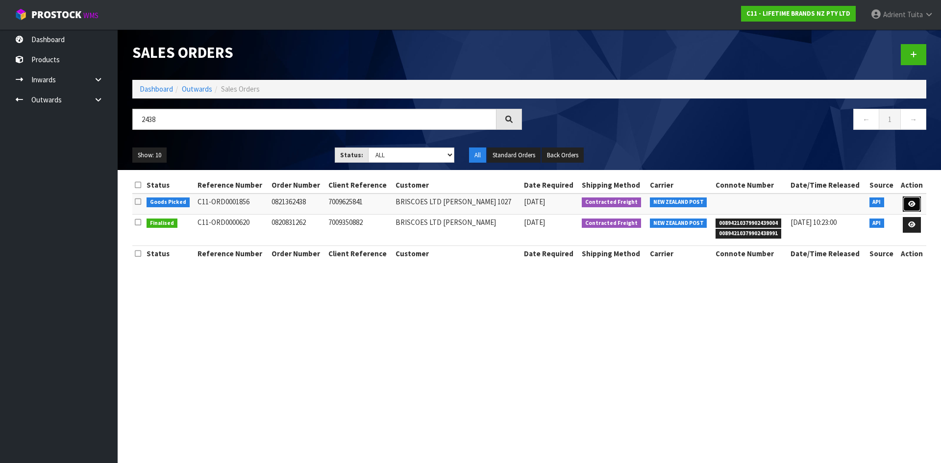
click at [907, 206] on link at bounding box center [911, 204] width 18 height 16
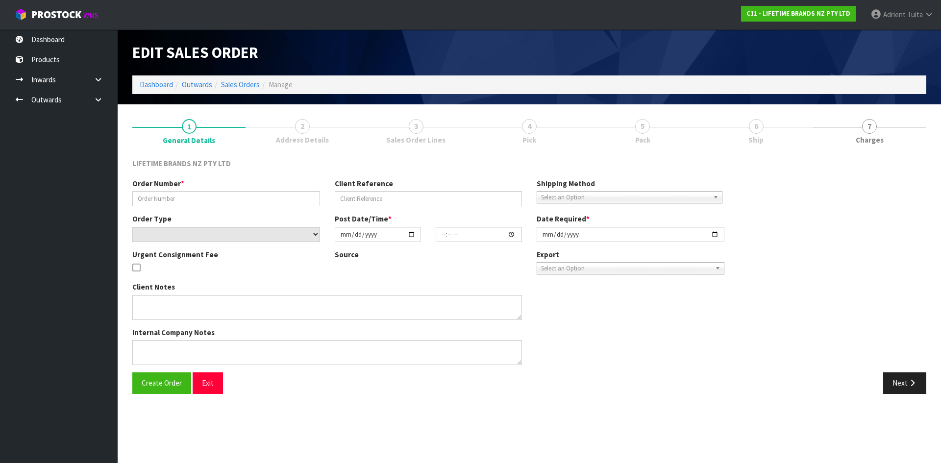
type input "0821362438"
type input "7009625841"
select select "number:0"
type input "2025-09-08"
type input "11:38:53.000"
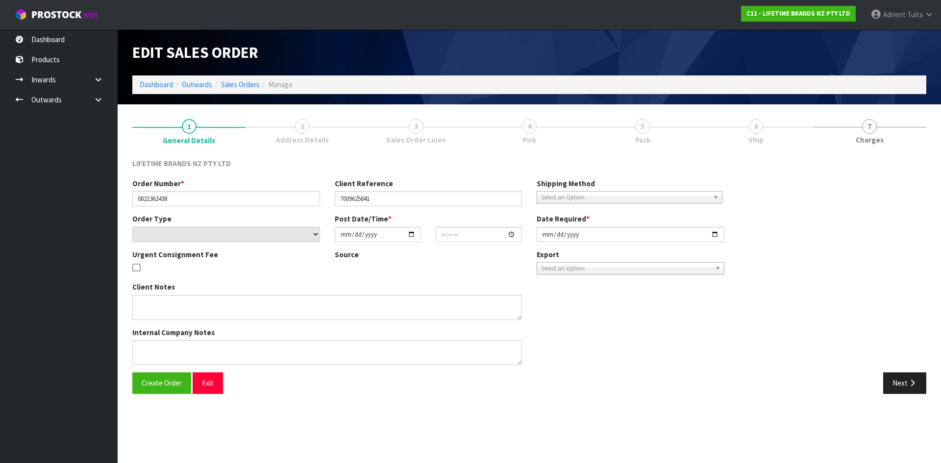
type input "2025-09-09"
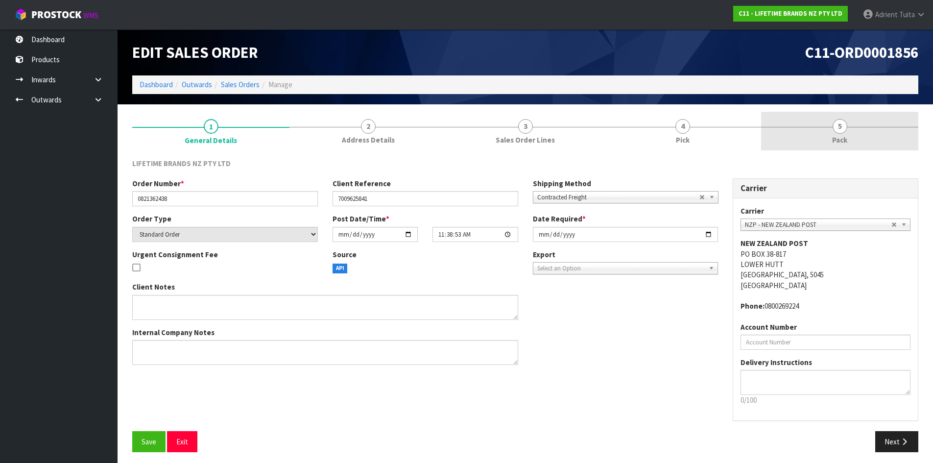
click at [868, 134] on link "5 Pack" at bounding box center [839, 131] width 157 height 39
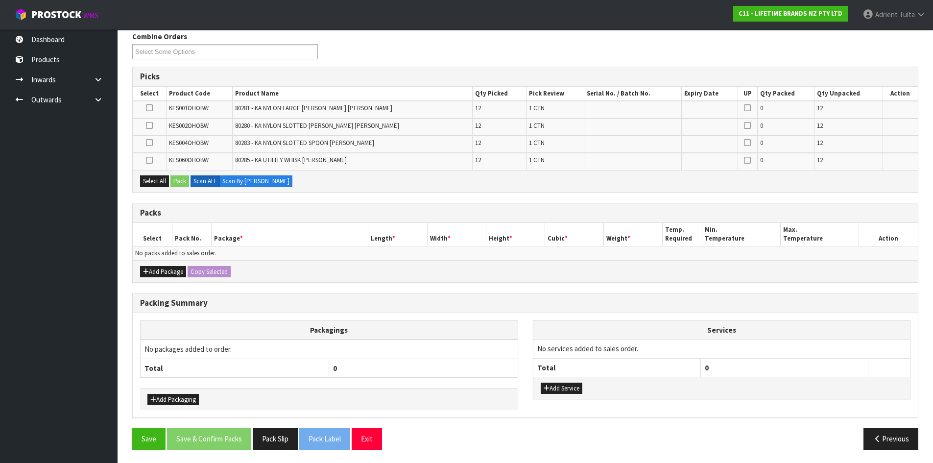
scroll to position [128, 0]
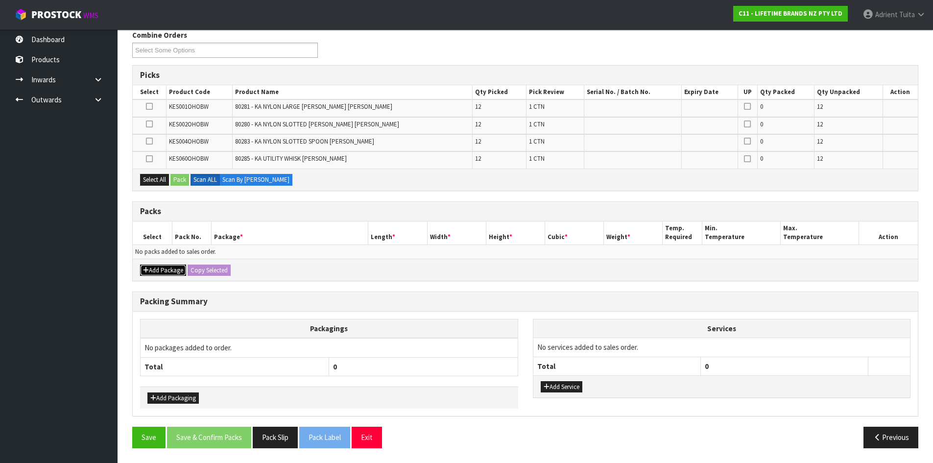
click at [145, 265] on button "Add Package" at bounding box center [163, 271] width 46 height 12
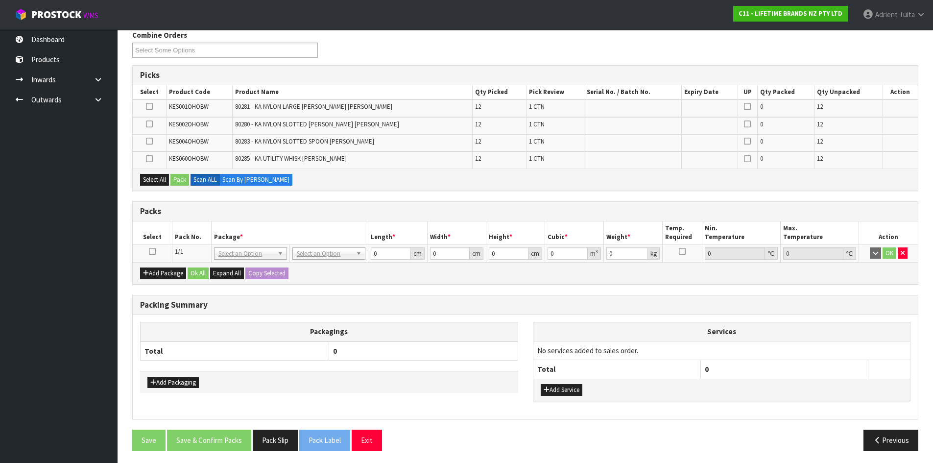
drag, startPoint x: 145, startPoint y: 263, endPoint x: 150, endPoint y: 250, distance: 13.8
click at [148, 250] on td at bounding box center [152, 253] width 39 height 18
click at [150, 251] on icon at bounding box center [152, 251] width 7 height 0
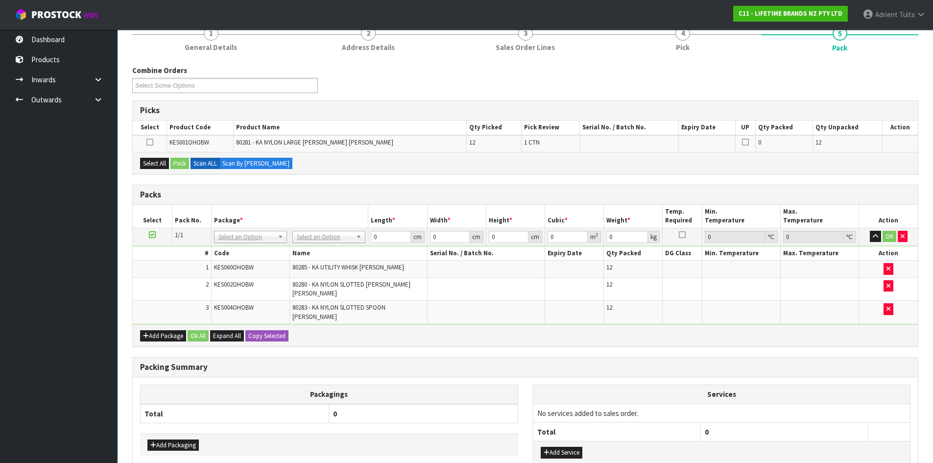
scroll to position [0, 0]
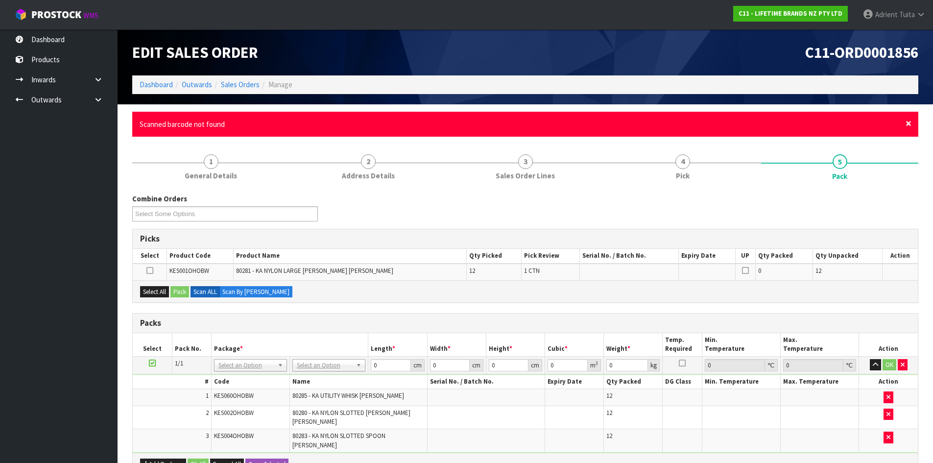
click at [910, 121] on span "×" at bounding box center [909, 124] width 6 height 14
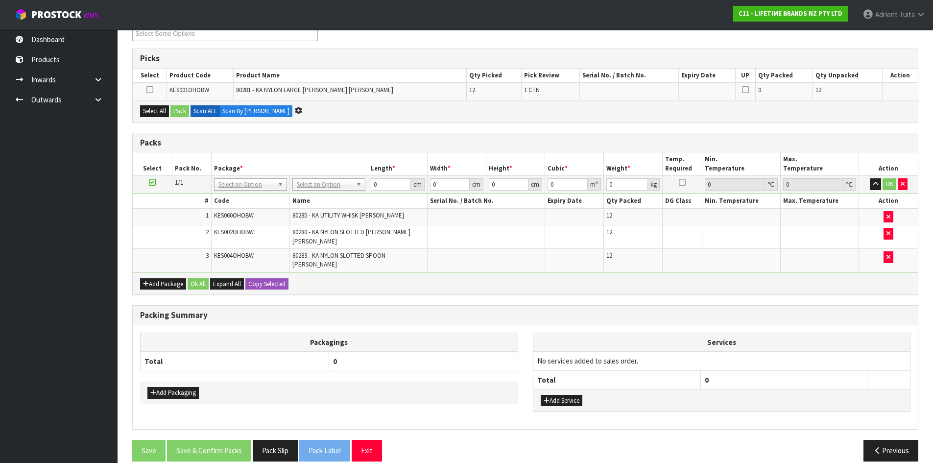
scroll to position [145, 0]
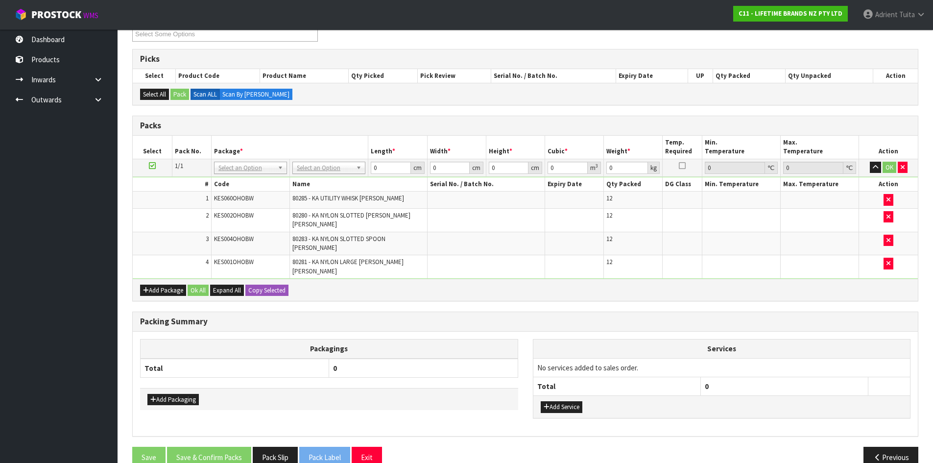
click at [427, 234] on td at bounding box center [486, 244] width 118 height 24
click at [326, 178] on input "text" at bounding box center [329, 181] width 68 height 12
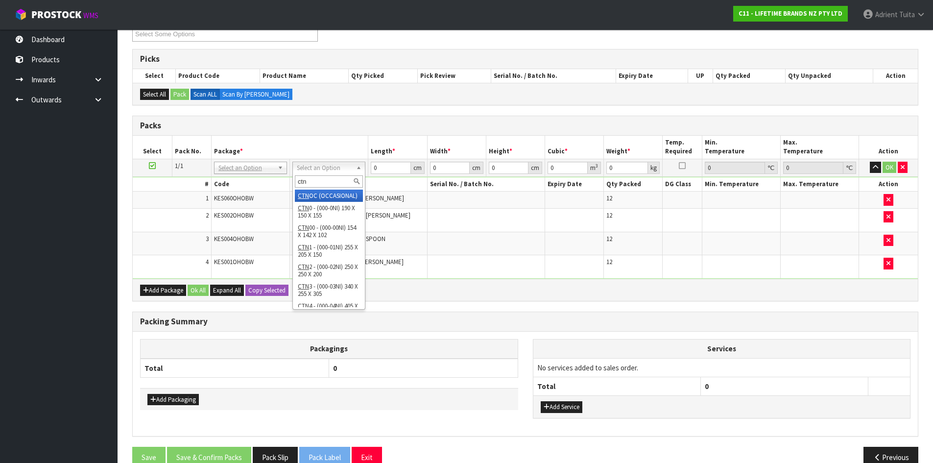
type input "ctn9"
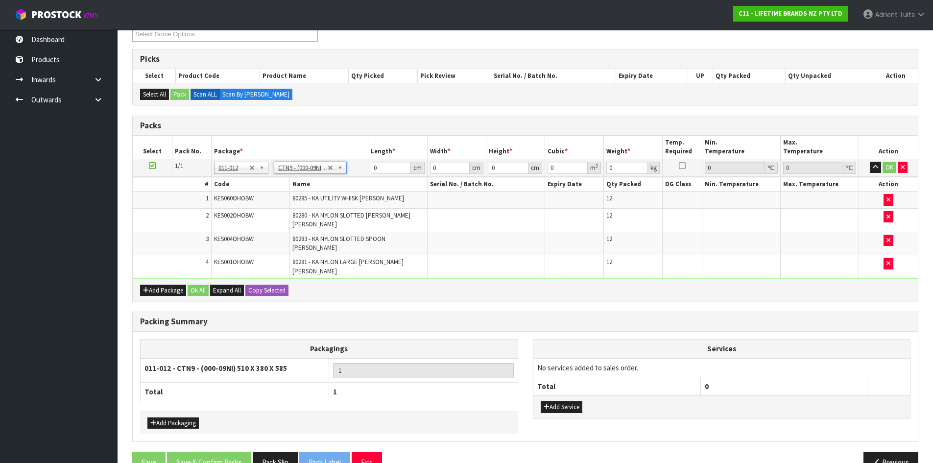
type input "51"
type input "38"
type input "58.5"
type input "0.113373"
type input "9.35"
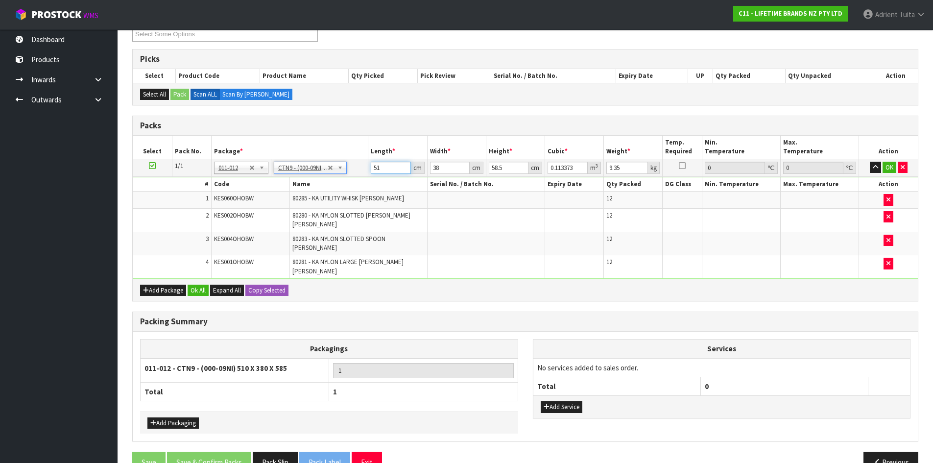
click at [378, 172] on input "51" at bounding box center [391, 168] width 40 height 12
type input "5"
type input "0.011115"
type input "52"
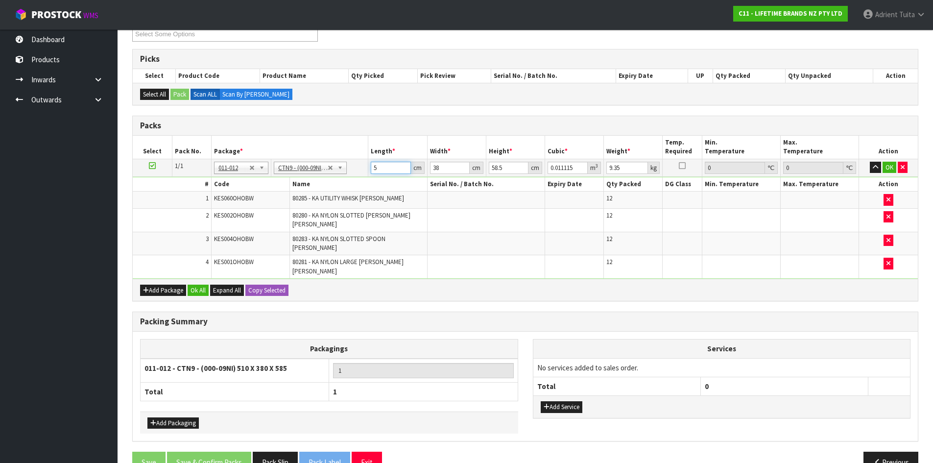
type input "0.115596"
type input "52"
type input "4"
type input "0.012168"
type input "41"
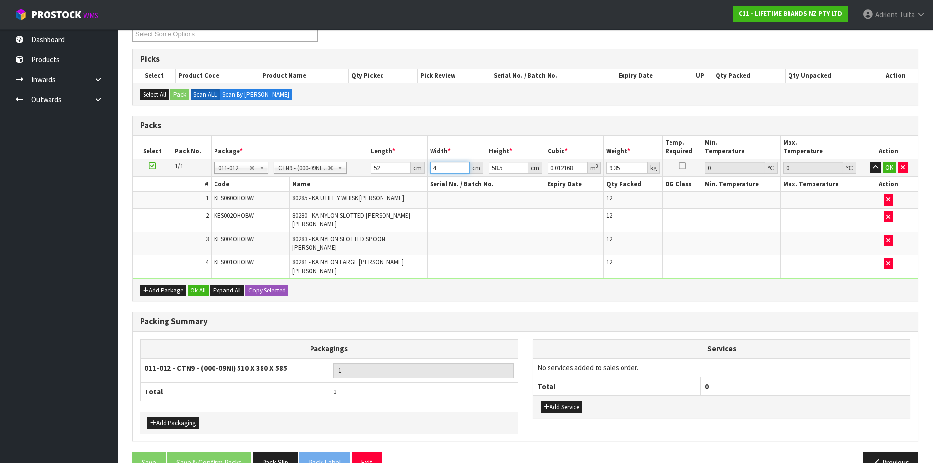
type input "0.124722"
type input "41"
type input "4"
type input "0.008528"
type input "43"
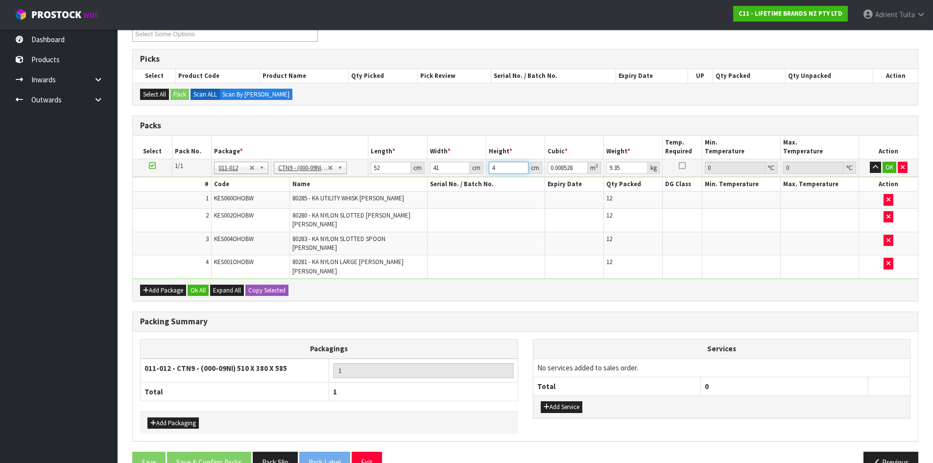
type input "0.091676"
type input "43"
type input "11"
click at [890, 162] on button "OK" at bounding box center [890, 168] width 14 height 12
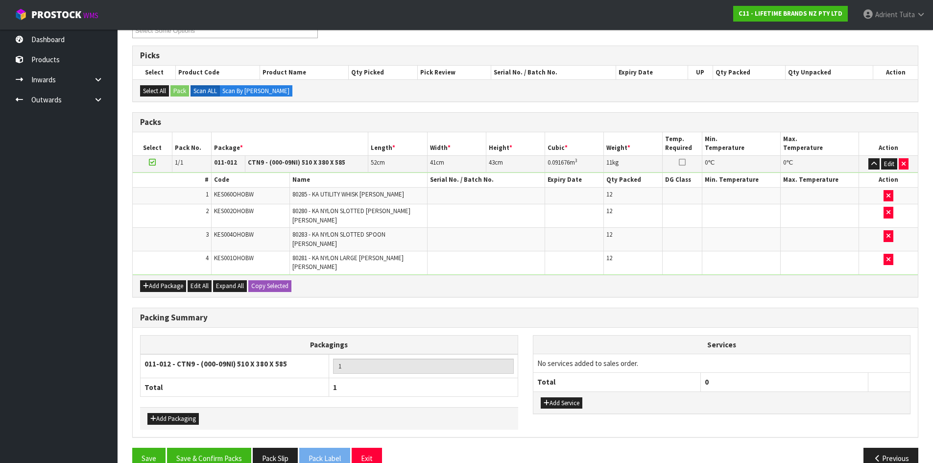
scroll to position [149, 0]
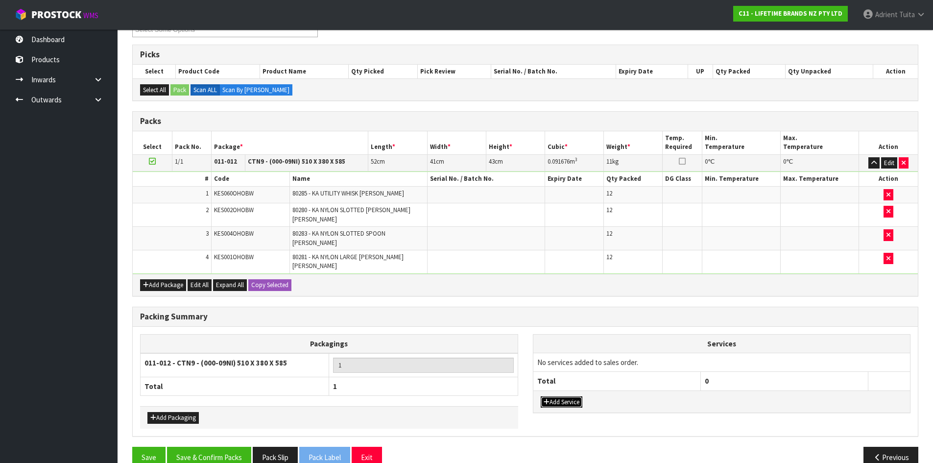
click at [574, 396] on button "Add Service" at bounding box center [562, 402] width 42 height 12
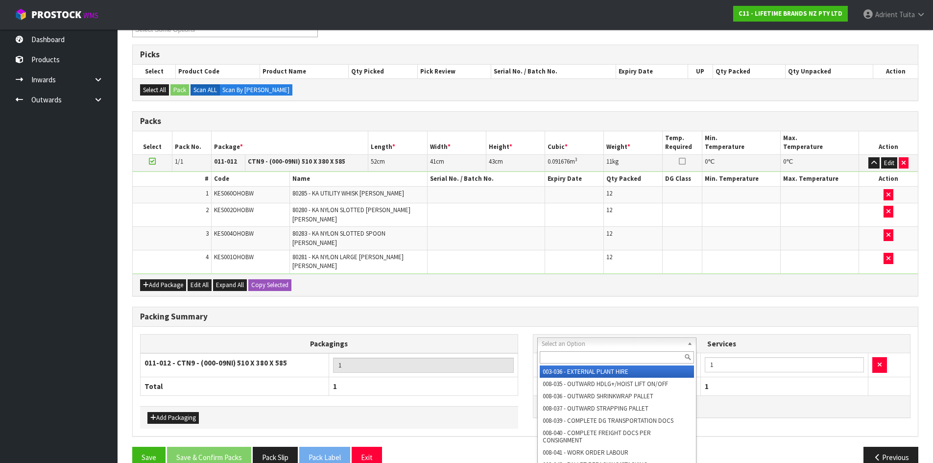
click at [574, 359] on input "text" at bounding box center [617, 357] width 155 height 12
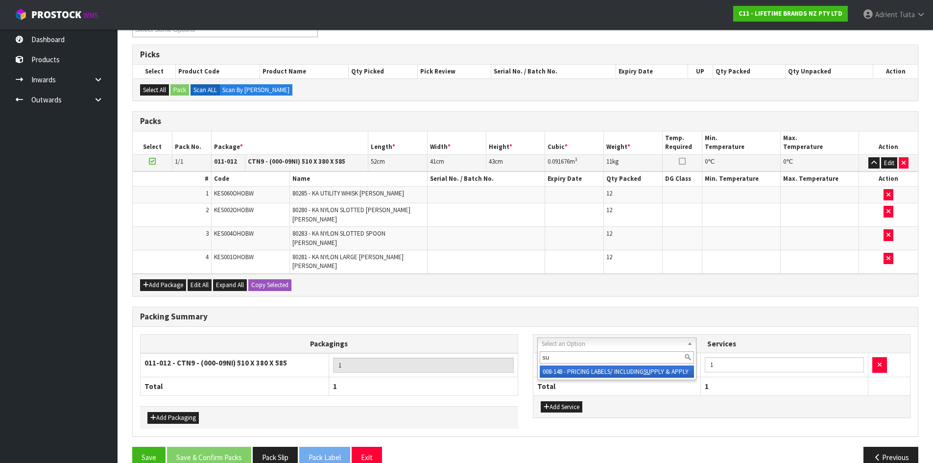
type input "su"
drag, startPoint x: 575, startPoint y: 368, endPoint x: 655, endPoint y: 360, distance: 80.2
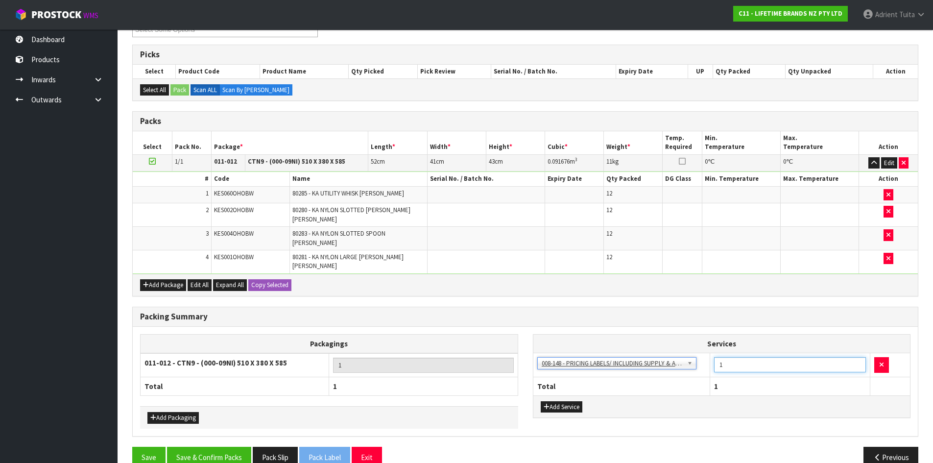
click at [741, 357] on input "1" at bounding box center [790, 364] width 152 height 15
type input "48"
click at [216, 428] on div "Combine Orders C11-ORD0001821 C11-ORD0001823 C11-ORD0001824 C11-ORD0001825 C11-…" at bounding box center [525, 242] width 786 height 466
click at [213, 447] on button "Save & Confirm Packs" at bounding box center [209, 457] width 84 height 21
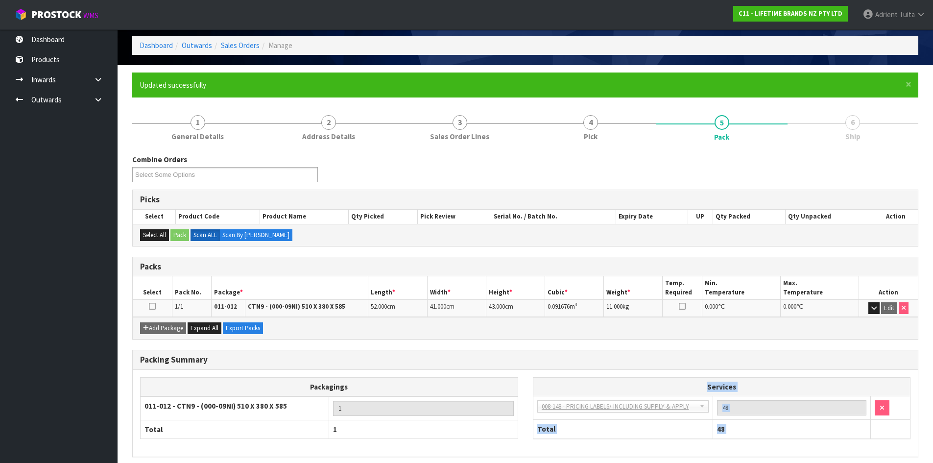
scroll to position [80, 0]
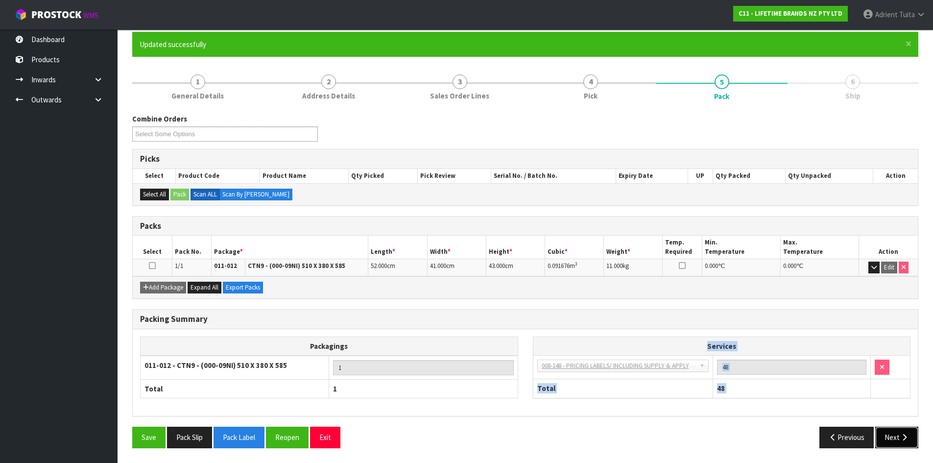
click at [890, 441] on button "Next" at bounding box center [897, 437] width 43 height 21
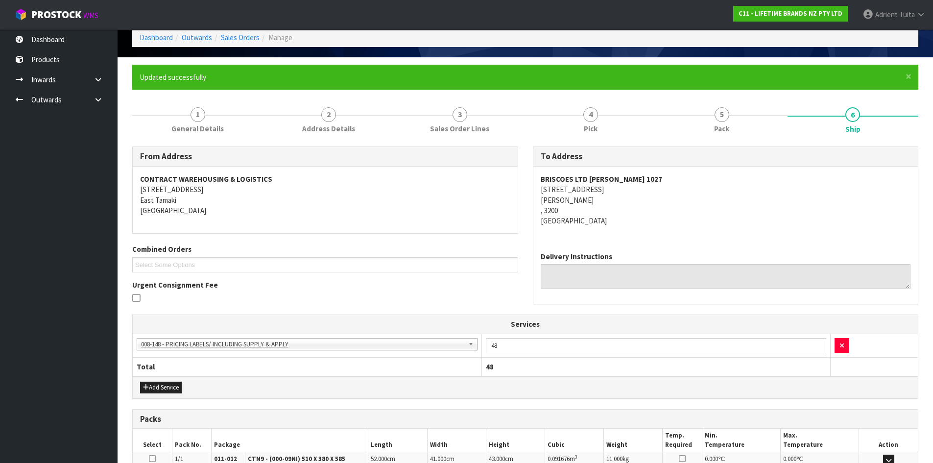
scroll to position [181, 0]
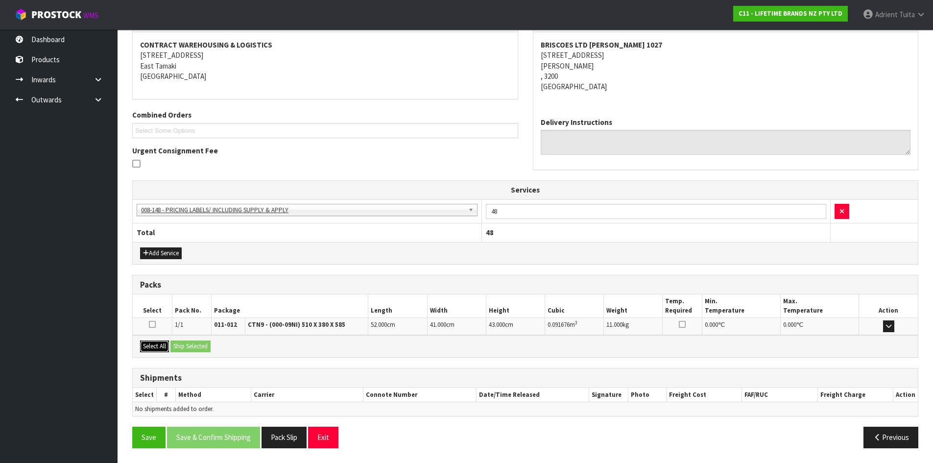
click at [164, 346] on button "Select All" at bounding box center [154, 347] width 29 height 12
click at [180, 344] on button "Ship Selected" at bounding box center [191, 347] width 40 height 12
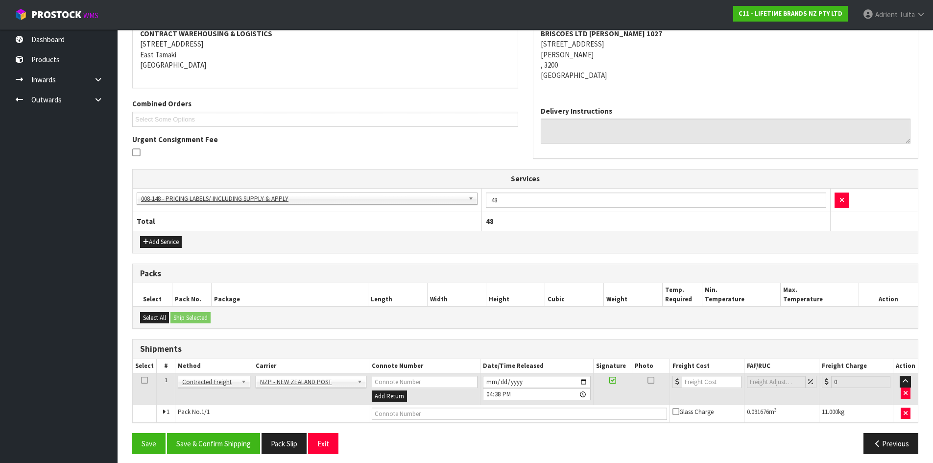
scroll to position [198, 0]
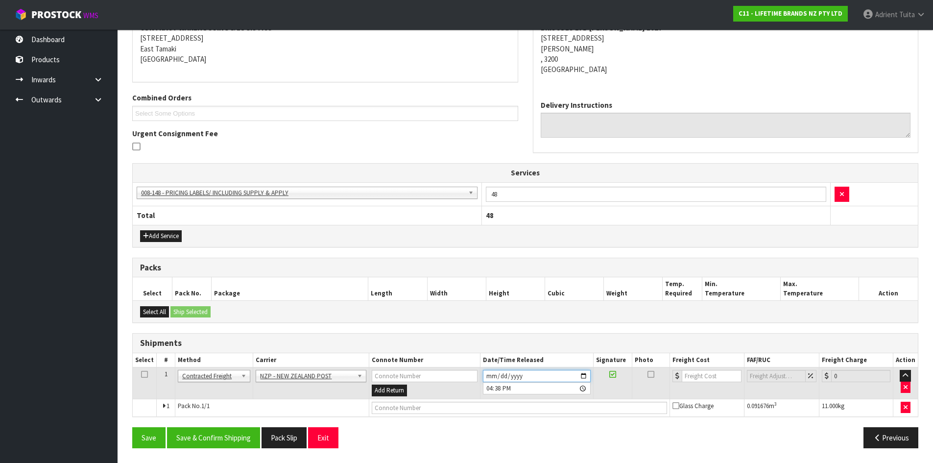
click at [585, 377] on input "2025-09-09" at bounding box center [537, 376] width 108 height 12
type input "2025-09-10"
click at [237, 437] on button "Save & Confirm Shipping" at bounding box center [213, 437] width 93 height 21
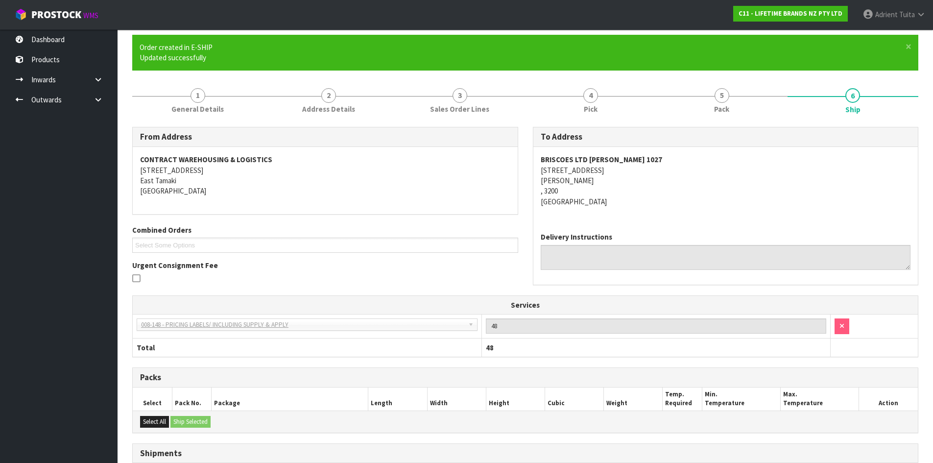
scroll to position [185, 0]
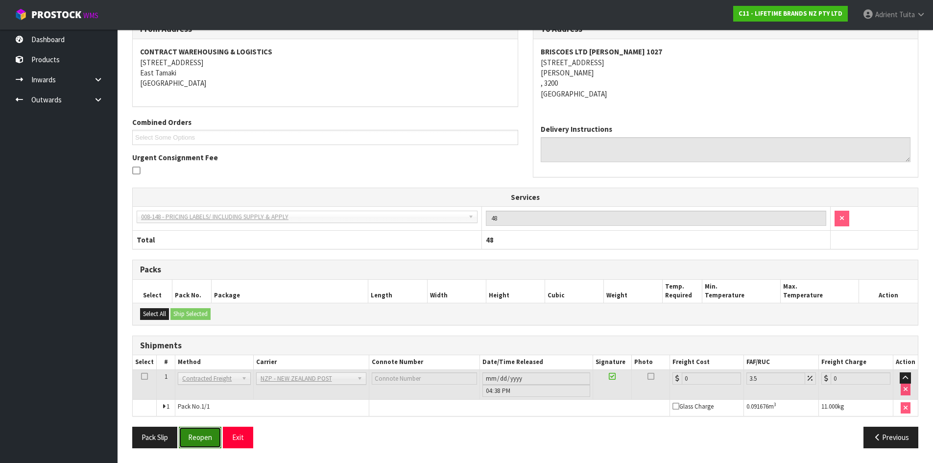
click at [198, 429] on button "Reopen" at bounding box center [200, 437] width 43 height 21
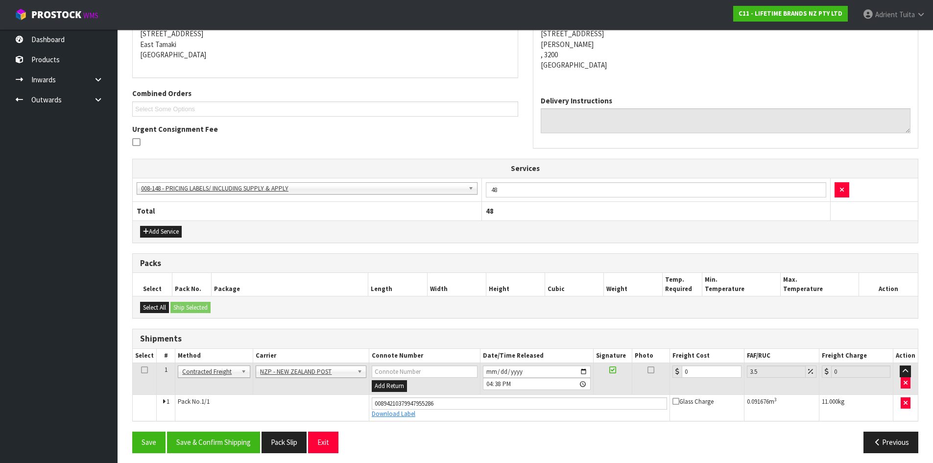
scroll to position [208, 0]
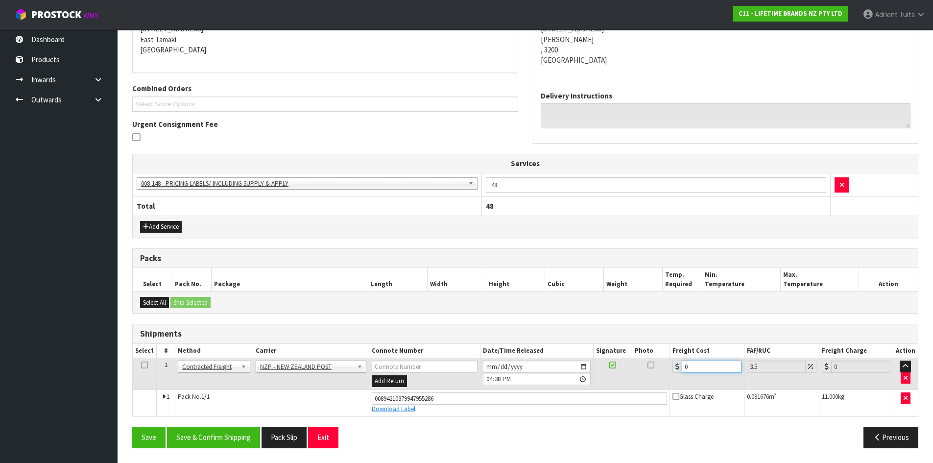
drag, startPoint x: 703, startPoint y: 370, endPoint x: 661, endPoint y: 374, distance: 41.3
click at [703, 370] on input "0" at bounding box center [711, 367] width 59 height 12
type input "8"
type input "8.28"
type input "8.9"
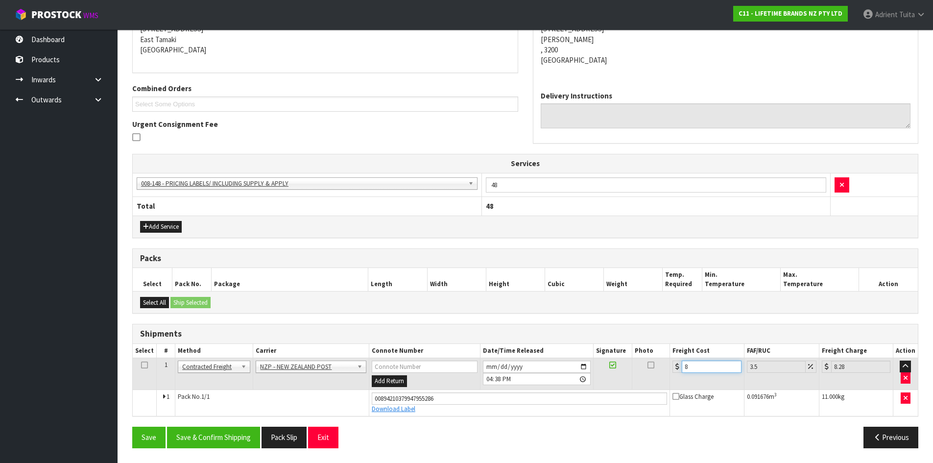
type input "9.21"
type input "8.93"
type input "9.24"
type input "8.93"
click at [201, 426] on div "From Address CONTRACT WAREHOUSING & LOGISTICS 17 Allens Road East Tamaki Auckla…" at bounding box center [525, 221] width 786 height 470
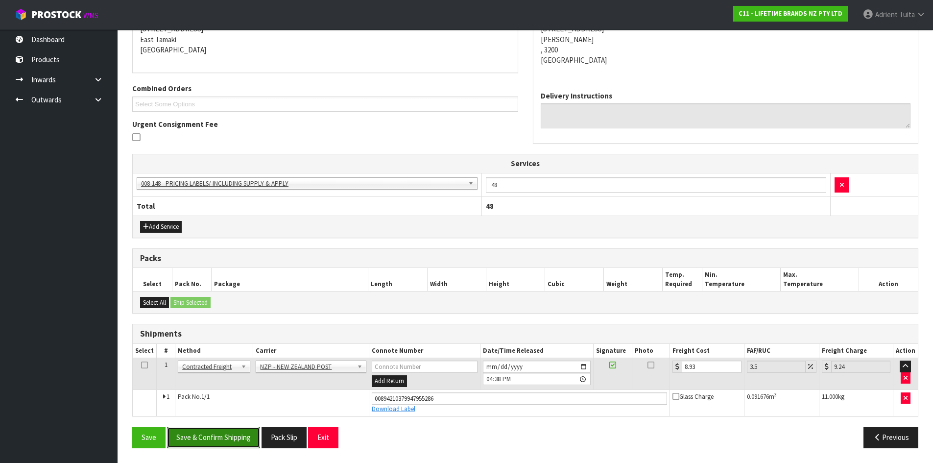
click at [199, 433] on button "Save & Confirm Shipping" at bounding box center [213, 437] width 93 height 21
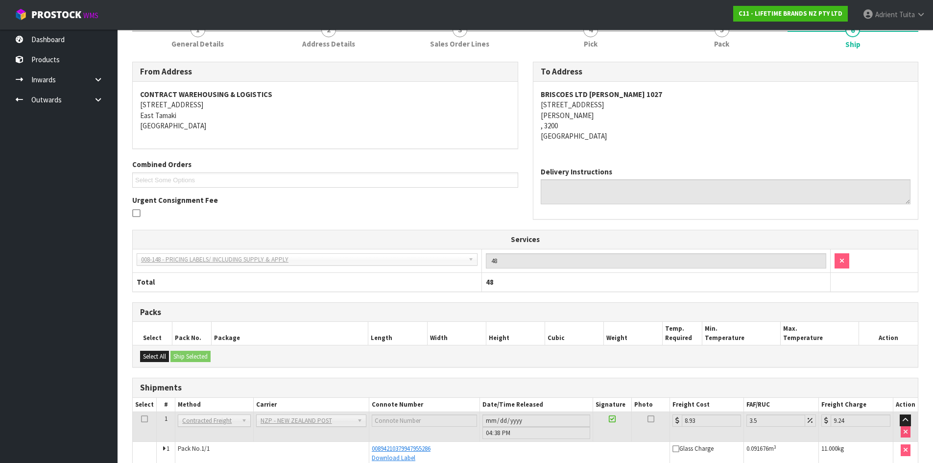
scroll to position [0, 0]
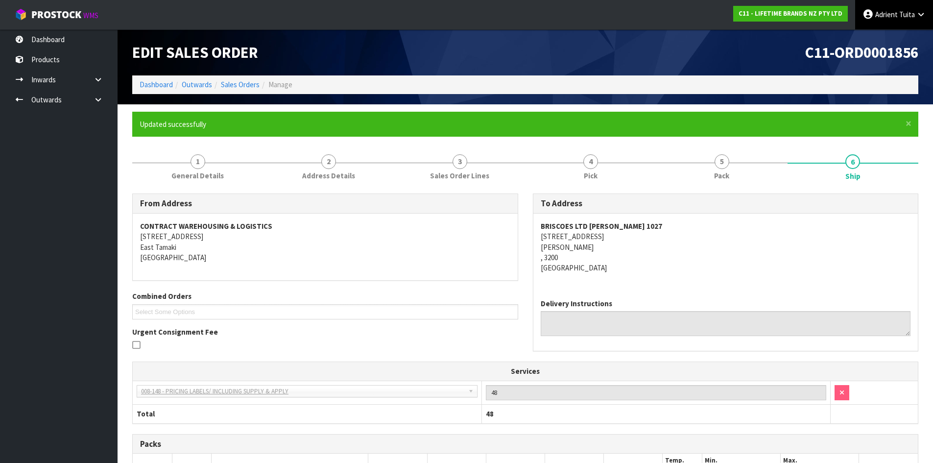
click at [874, 12] on link "Adrient Tuita" at bounding box center [894, 14] width 78 height 29
click at [877, 34] on link "Logout" at bounding box center [893, 38] width 77 height 13
